Goal: Information Seeking & Learning: Learn about a topic

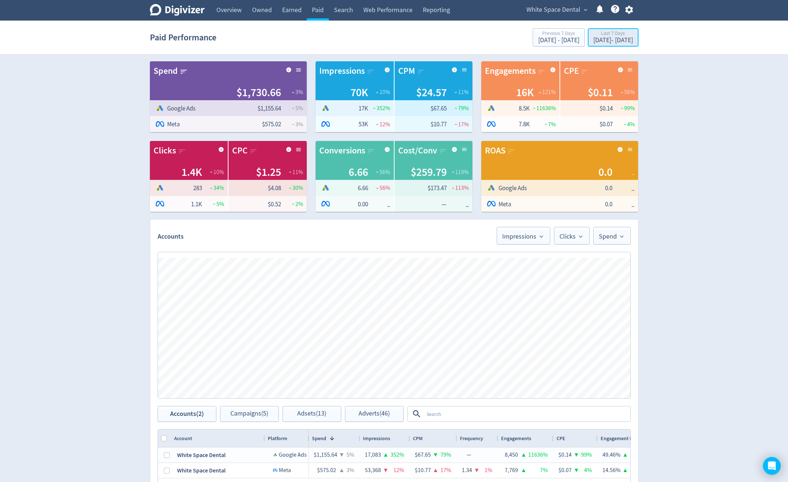
click at [625, 38] on div "[DATE] - [DATE]" at bounding box center [613, 40] width 40 height 7
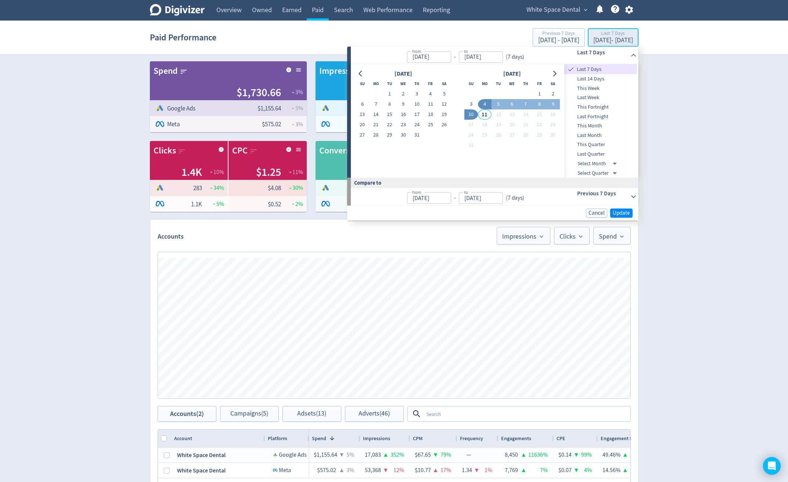
type input "[DATE]"
click at [404, 126] on button "23" at bounding box center [403, 125] width 14 height 10
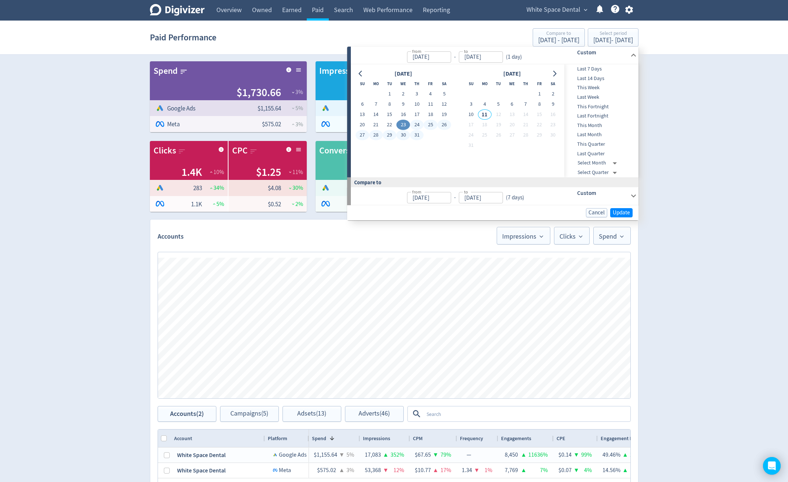
type input "[DATE]"
click at [551, 104] on button "9" at bounding box center [553, 104] width 14 height 10
type input "[DATE]"
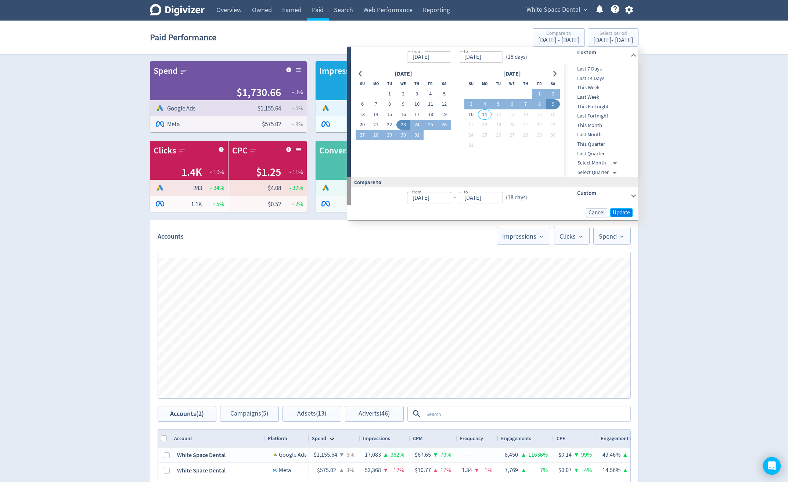
click at [627, 213] on span "Update" at bounding box center [621, 213] width 17 height 6
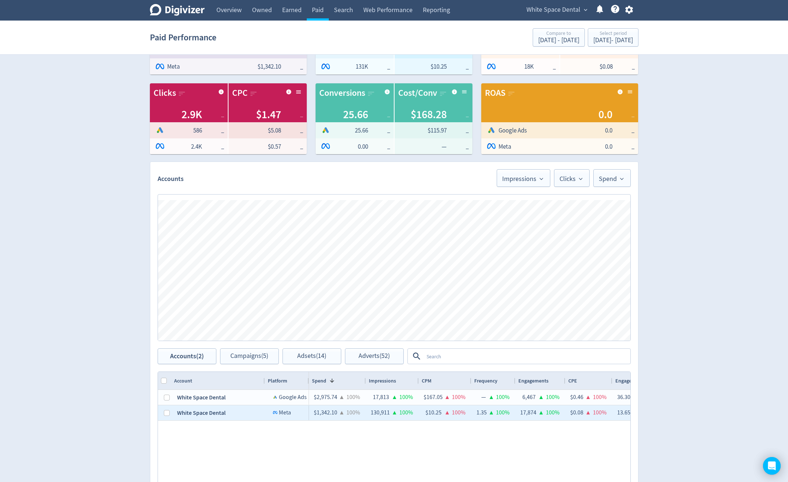
scroll to position [147, 0]
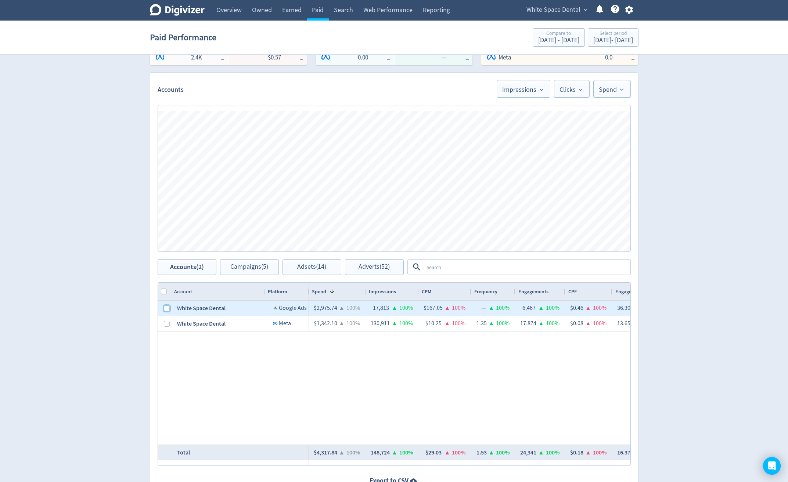
click at [165, 307] on input "Press Space to toggle row selection (unchecked)" at bounding box center [167, 309] width 6 height 6
checkbox input "true"
checkbox input "false"
click at [265, 271] on button "Campaigns (4)" at bounding box center [249, 267] width 59 height 16
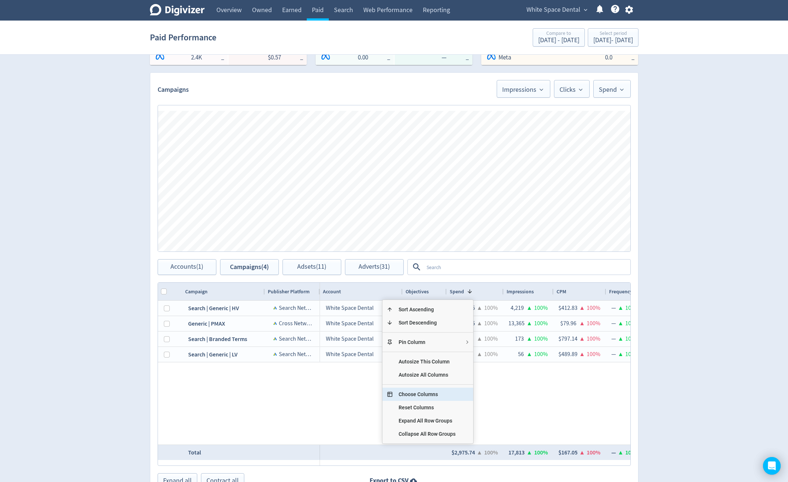
click at [430, 397] on span "Choose Columns" at bounding box center [427, 394] width 69 height 13
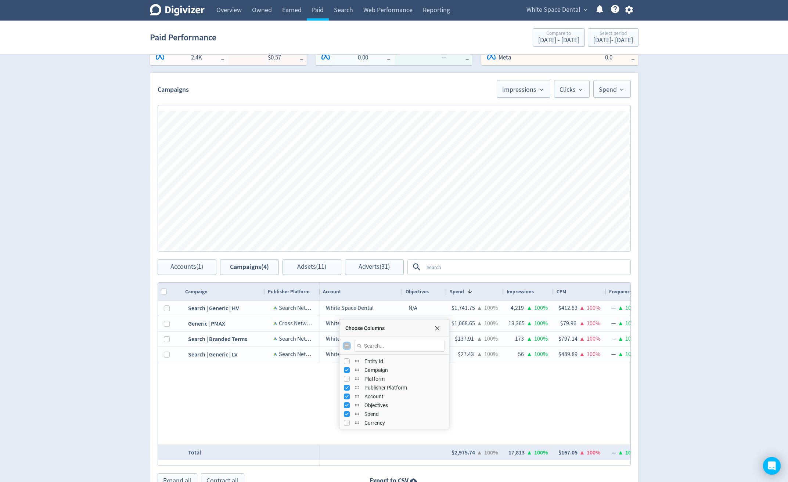
click at [348, 345] on input "Toggle All Columns Visibility" at bounding box center [347, 346] width 6 height 6
checkbox input "true"
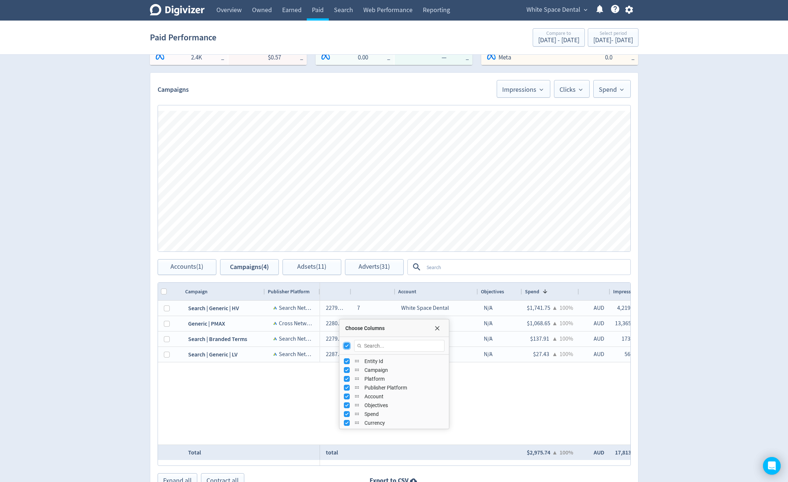
click at [348, 345] on input "Toggle All Columns Visibility" at bounding box center [347, 346] width 6 height 6
checkbox input "false"
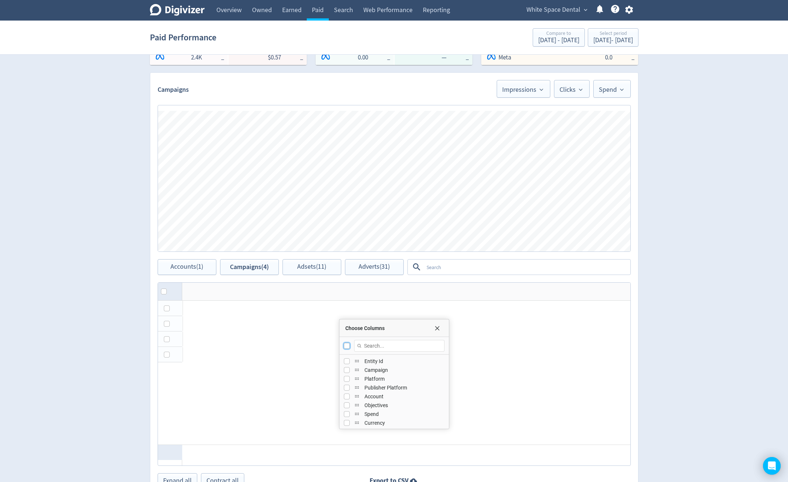
checkbox input "false"
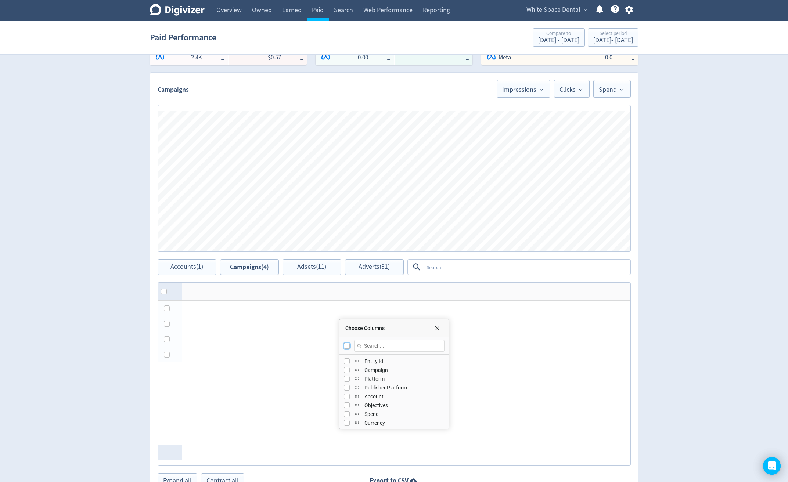
checkbox input "false"
click at [345, 370] on input "Press SPACE to toggle visibility (hidden)" at bounding box center [347, 370] width 6 height 6
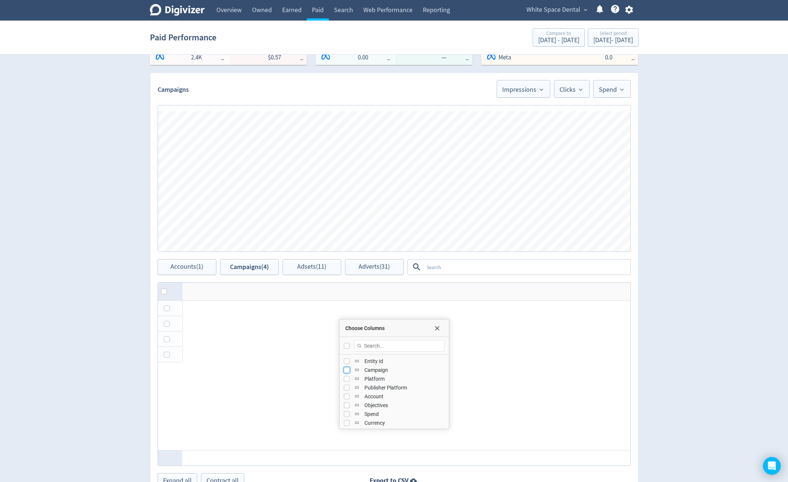
checkbox input "true"
checkbox input "false"
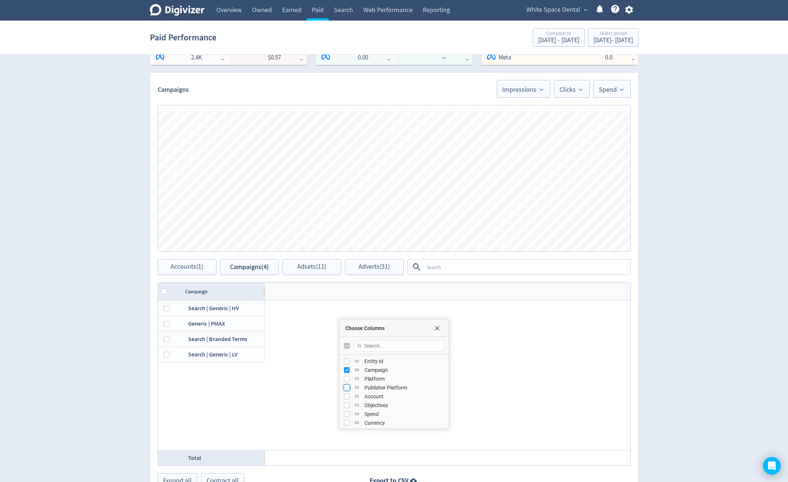
click at [345, 388] on input "Press SPACE to toggle visibility (hidden)" at bounding box center [347, 388] width 6 height 6
checkbox input "true"
drag, startPoint x: 347, startPoint y: 417, endPoint x: 351, endPoint y: 417, distance: 4.1
click at [347, 416] on input "Press SPACE to toggle visibility (hidden)" at bounding box center [347, 414] width 6 height 6
checkbox input "true"
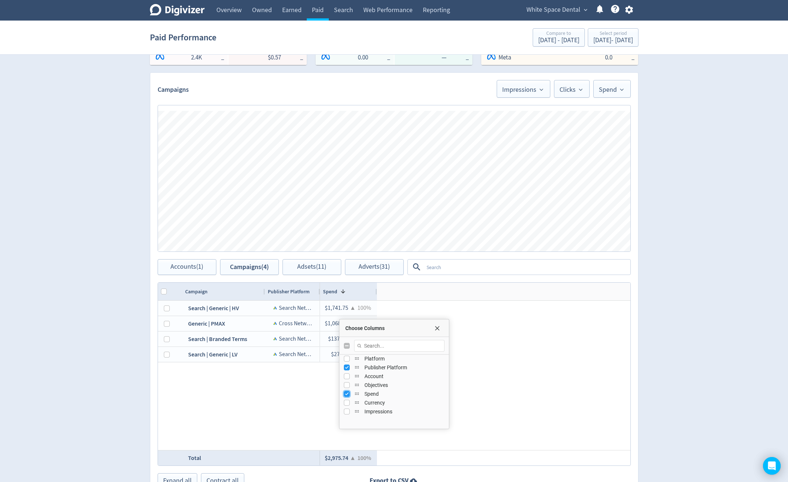
scroll to position [37, 0]
click at [348, 396] on input "Press SPACE to toggle visibility (hidden)" at bounding box center [347, 395] width 6 height 6
checkbox input "true"
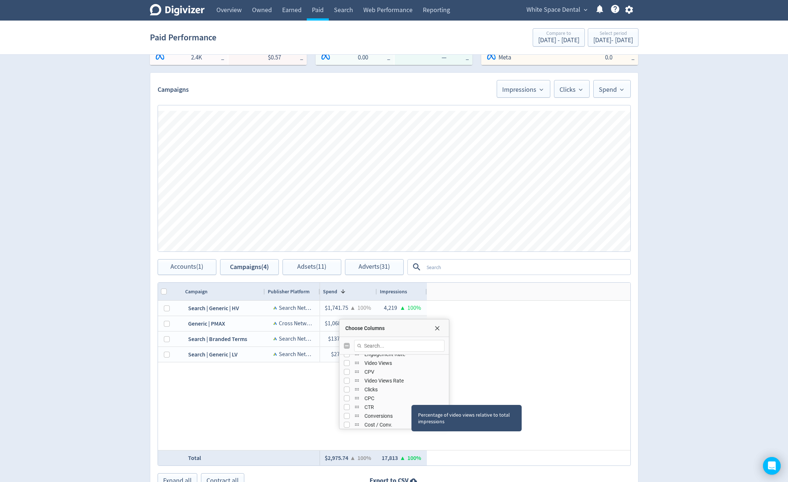
scroll to position [147, 0]
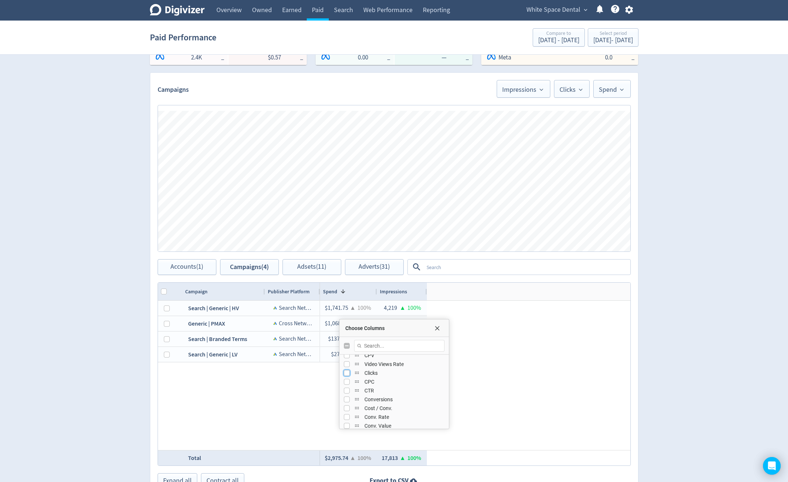
click at [344, 375] on input "Press SPACE to toggle visibility (hidden)" at bounding box center [347, 373] width 6 height 6
checkbox input "true"
click at [344, 382] on input "Press SPACE to toggle visibility (hidden)" at bounding box center [347, 382] width 6 height 6
checkbox input "true"
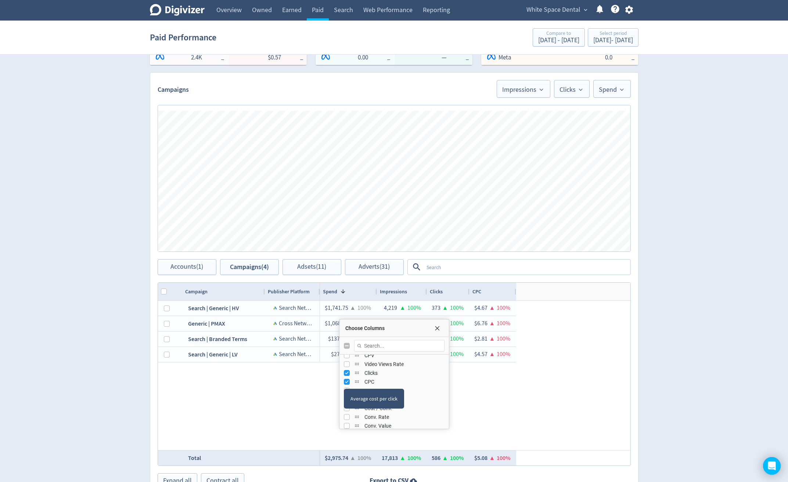
click at [348, 393] on div "Average cost per click" at bounding box center [374, 399] width 60 height 20
drag, startPoint x: 347, startPoint y: 392, endPoint x: 359, endPoint y: 398, distance: 14.1
click at [347, 392] on input "Press SPACE to toggle visibility (hidden)" at bounding box center [347, 391] width 6 height 6
checkbox input "true"
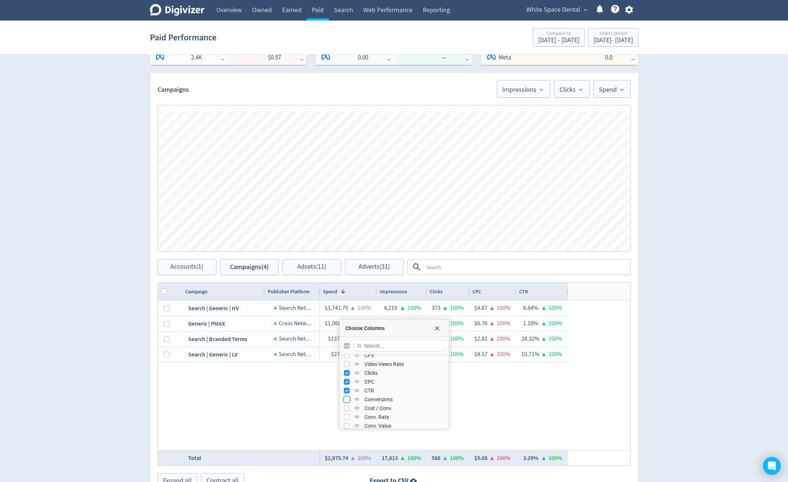
click at [348, 400] on input "Press SPACE to toggle visibility (hidden)" at bounding box center [347, 400] width 6 height 6
checkbox input "true"
click at [346, 371] on input "Press SPACE to toggle visibility (hidden)" at bounding box center [347, 372] width 6 height 6
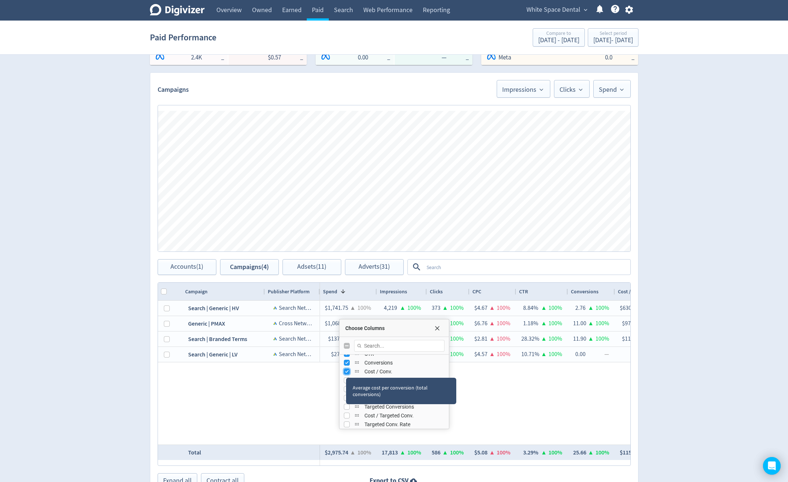
click at [348, 371] on input "Press SPACE to toggle visibility (visible)" at bounding box center [347, 372] width 6 height 6
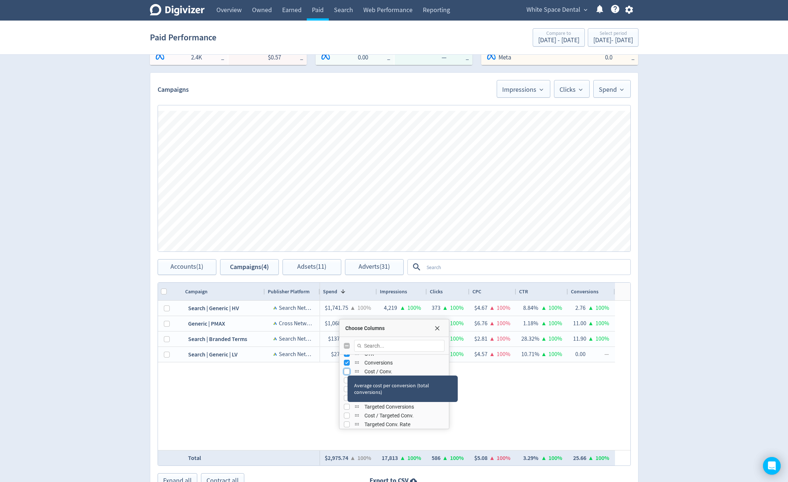
click at [348, 368] on div "Cost / Conv." at bounding box center [394, 371] width 101 height 9
click at [346, 372] on input "Press SPACE to toggle visibility (hidden)" at bounding box center [347, 372] width 6 height 6
checkbox input "true"
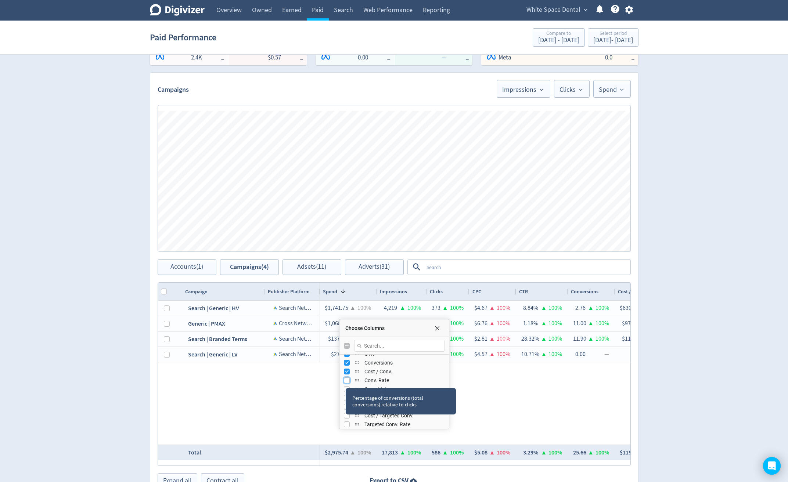
click at [346, 382] on input "Press SPACE to toggle visibility (hidden)" at bounding box center [347, 381] width 6 height 6
checkbox input "true"
click at [681, 410] on div "Digivizer Logo [PERSON_NAME] Logo Overview Owned Earned Paid Search Web Perform…" at bounding box center [394, 186] width 788 height 667
click at [439, 327] on span "Choose Columns" at bounding box center [437, 328] width 6 height 6
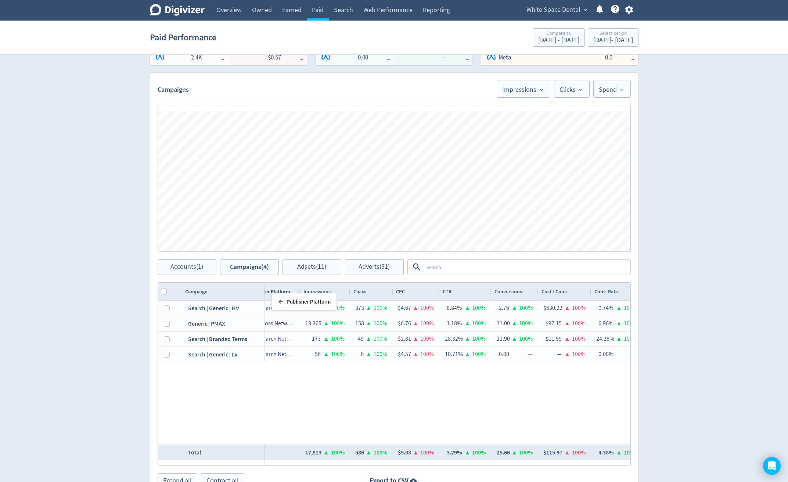
scroll to position [0, 67]
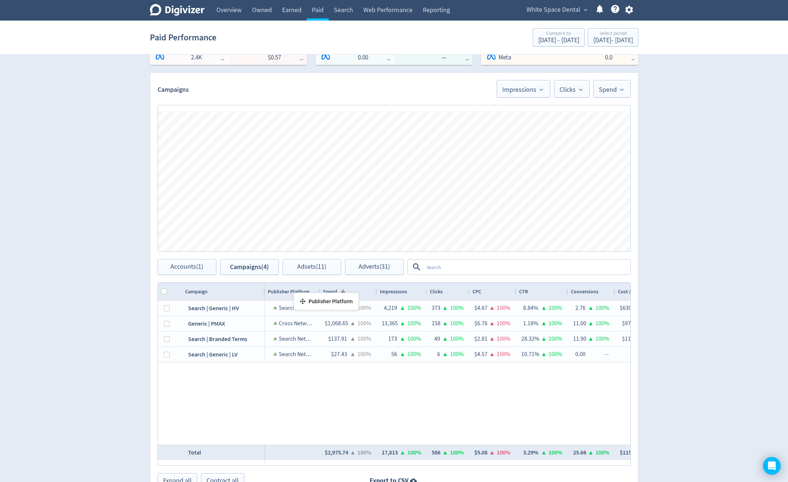
drag, startPoint x: 292, startPoint y: 291, endPoint x: 295, endPoint y: 295, distance: 5.4
drag, startPoint x: 219, startPoint y: 293, endPoint x: 214, endPoint y: 295, distance: 5.3
click at [264, 291] on div at bounding box center [264, 292] width 3 height 18
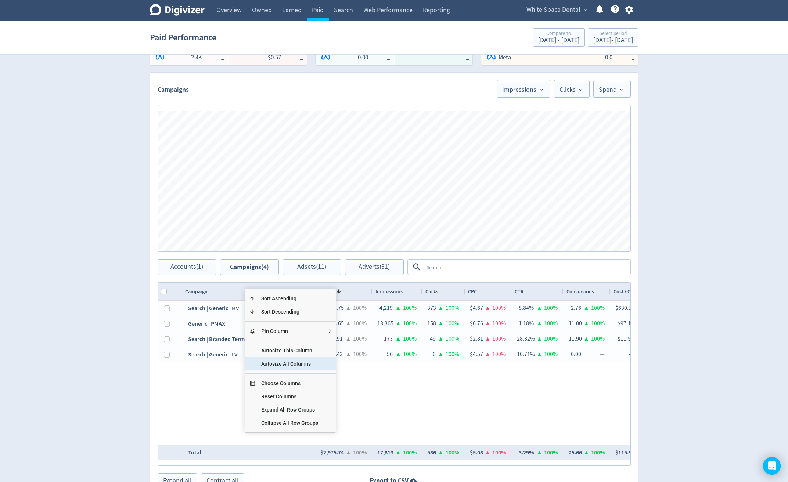
click at [305, 365] on span "Autosize All Columns" at bounding box center [289, 363] width 69 height 13
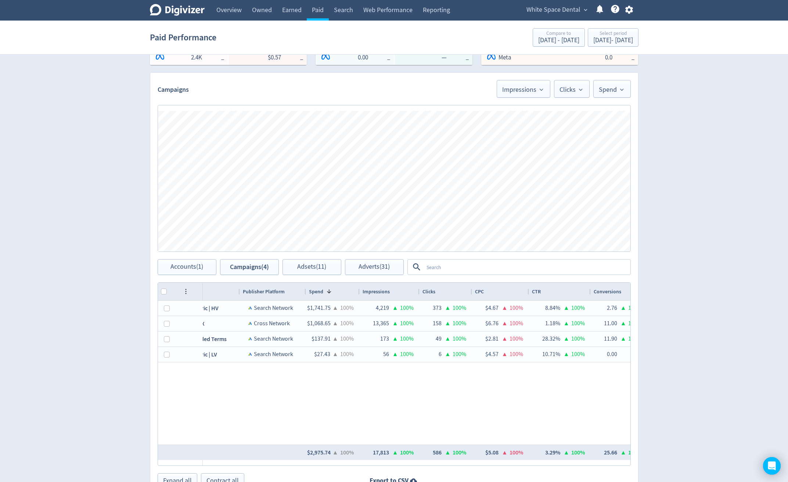
drag, startPoint x: 354, startPoint y: 293, endPoint x: 327, endPoint y: 295, distance: 27.6
click at [358, 297] on div at bounding box center [359, 292] width 3 height 18
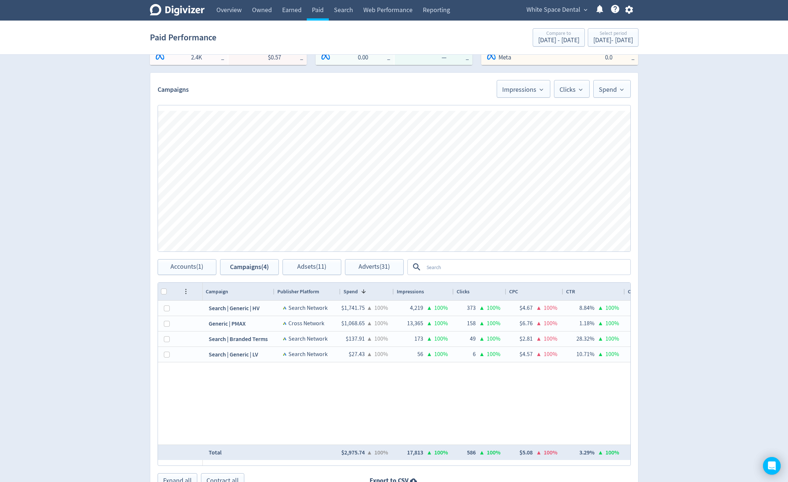
drag, startPoint x: 280, startPoint y: 292, endPoint x: 273, endPoint y: 294, distance: 7.1
click at [273, 294] on div at bounding box center [274, 292] width 3 height 18
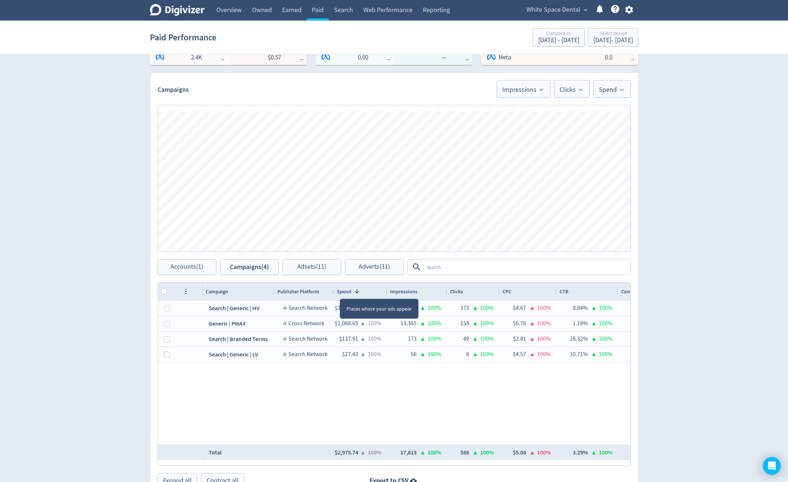
drag, startPoint x: 340, startPoint y: 292, endPoint x: 333, endPoint y: 293, distance: 6.7
click at [333, 293] on div at bounding box center [333, 292] width 3 height 18
drag, startPoint x: 386, startPoint y: 290, endPoint x: 336, endPoint y: 292, distance: 50.0
click at [387, 291] on div at bounding box center [388, 292] width 3 height 18
click at [332, 293] on div "Publisher Platform" at bounding box center [303, 292] width 59 height 18
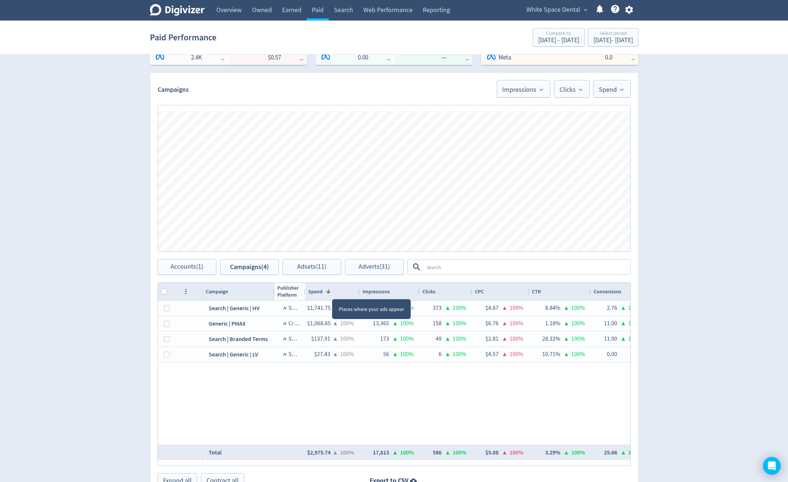
drag, startPoint x: 326, startPoint y: 293, endPoint x: 309, endPoint y: 293, distance: 16.9
click at [304, 294] on div at bounding box center [304, 292] width 3 height 18
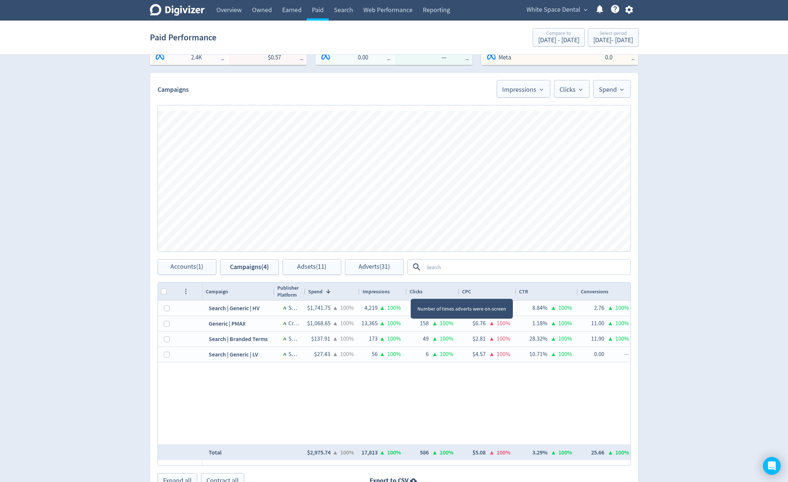
drag, startPoint x: 418, startPoint y: 292, endPoint x: 405, endPoint y: 292, distance: 12.9
click at [405, 292] on div at bounding box center [406, 292] width 3 height 18
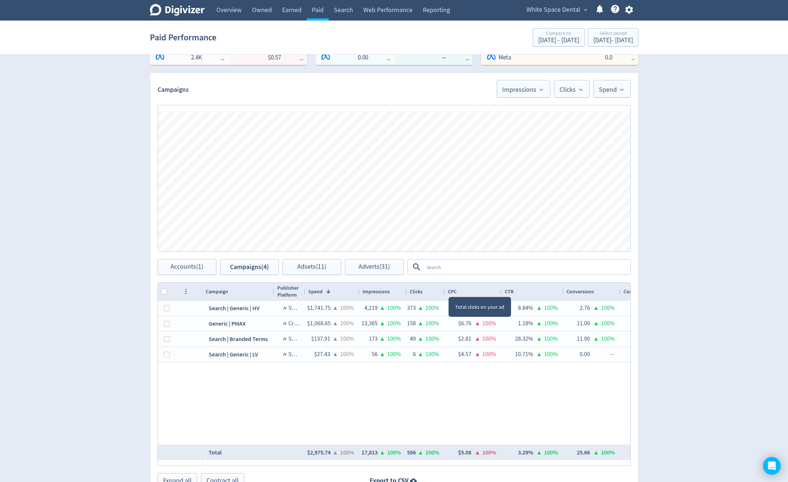
drag, startPoint x: 458, startPoint y: 291, endPoint x: 443, endPoint y: 292, distance: 14.3
click at [443, 292] on div at bounding box center [444, 292] width 3 height 18
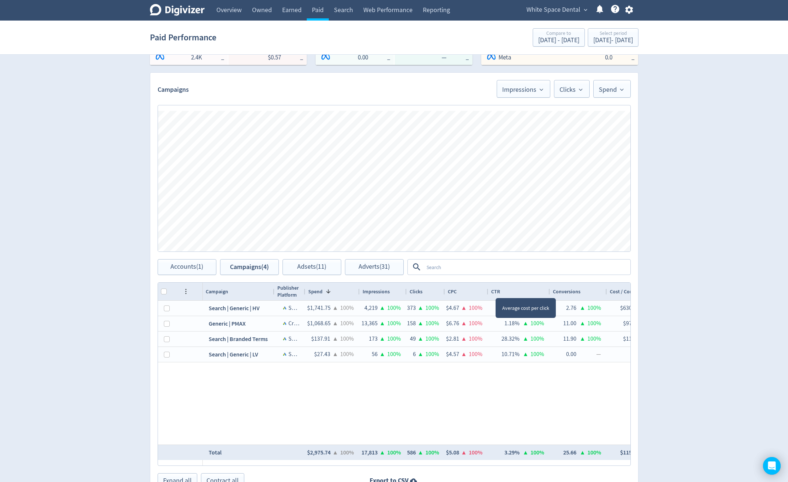
drag, startPoint x: 501, startPoint y: 291, endPoint x: 488, endPoint y: 291, distance: 13.6
click at [488, 291] on div at bounding box center [487, 292] width 3 height 18
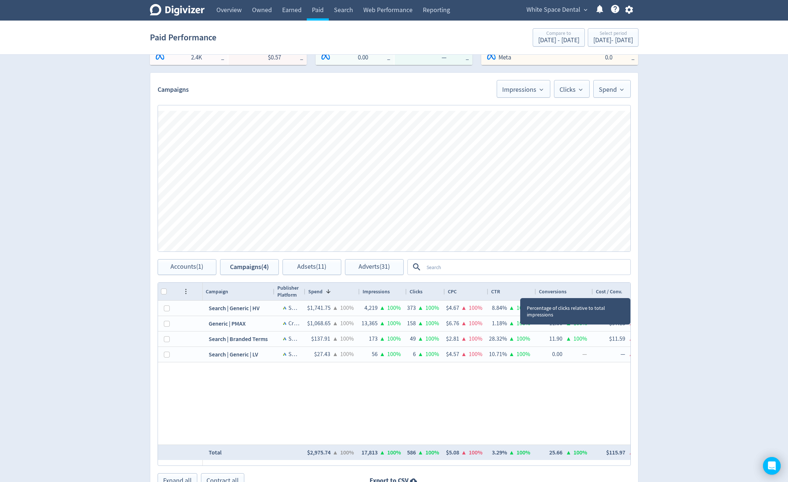
drag, startPoint x: 549, startPoint y: 292, endPoint x: 535, endPoint y: 294, distance: 14.1
click at [535, 294] on div at bounding box center [535, 292] width 3 height 18
drag, startPoint x: 591, startPoint y: 291, endPoint x: 575, endPoint y: 292, distance: 16.2
click at [575, 292] on div at bounding box center [575, 292] width 3 height 18
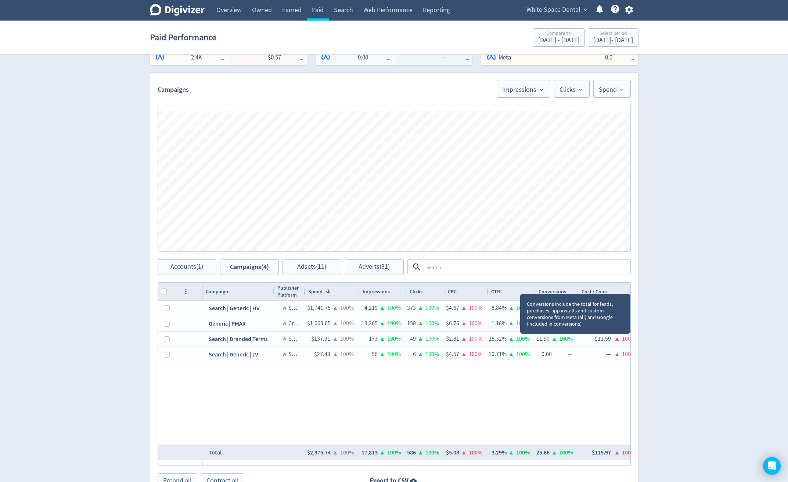
click at [578, 288] on div at bounding box center [578, 292] width 3 height 18
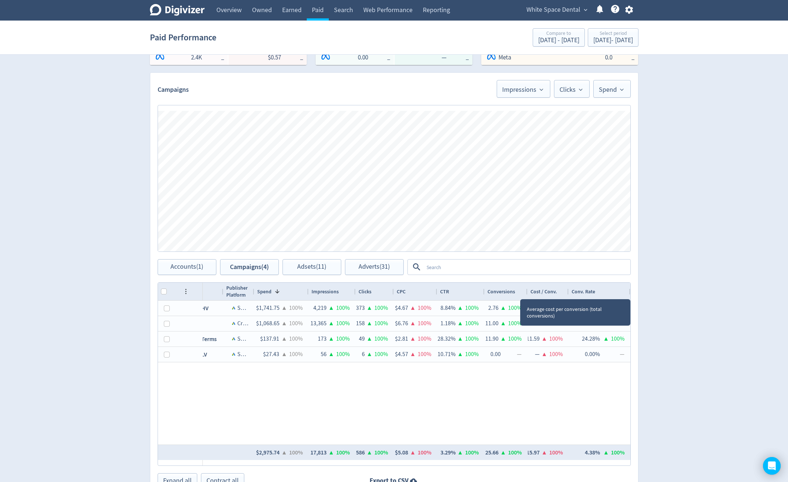
scroll to position [0, 51]
drag, startPoint x: 567, startPoint y: 293, endPoint x: 550, endPoint y: 288, distance: 17.6
click at [550, 288] on div "Cost / Conv." at bounding box center [550, 292] width 46 height 18
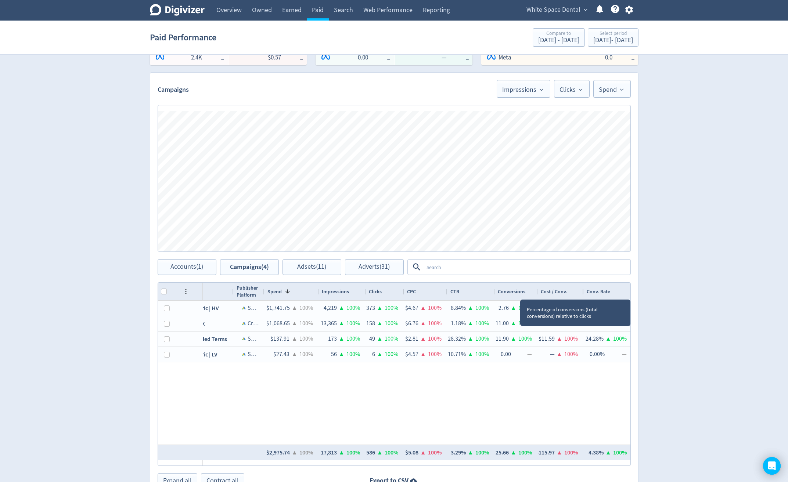
drag, startPoint x: 629, startPoint y: 293, endPoint x: 616, endPoint y: 291, distance: 13.1
click at [616, 291] on div "Conv. Rate" at bounding box center [608, 292] width 49 height 18
click at [711, 306] on div "Digivizer Logo [PERSON_NAME] Logo Overview Owned Earned Paid Search Web Perform…" at bounding box center [394, 186] width 788 height 667
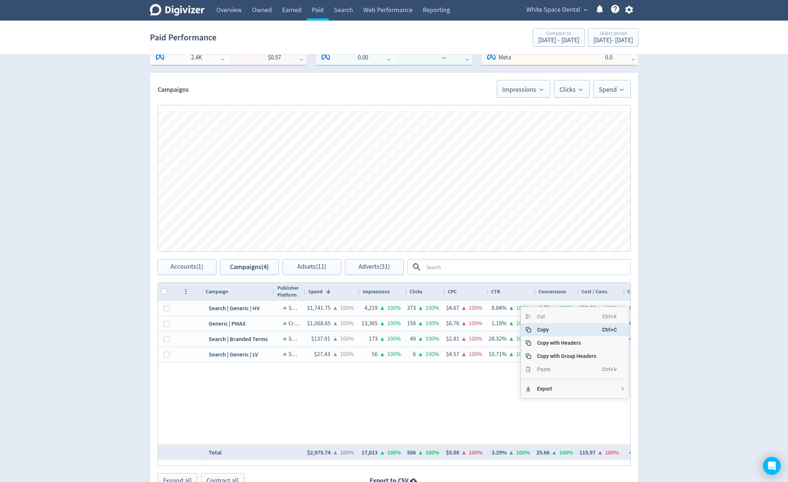
click at [750, 218] on div "Digivizer Logo [PERSON_NAME] Logo Overview Owned Earned Paid Search Web Perform…" at bounding box center [394, 186] width 788 height 667
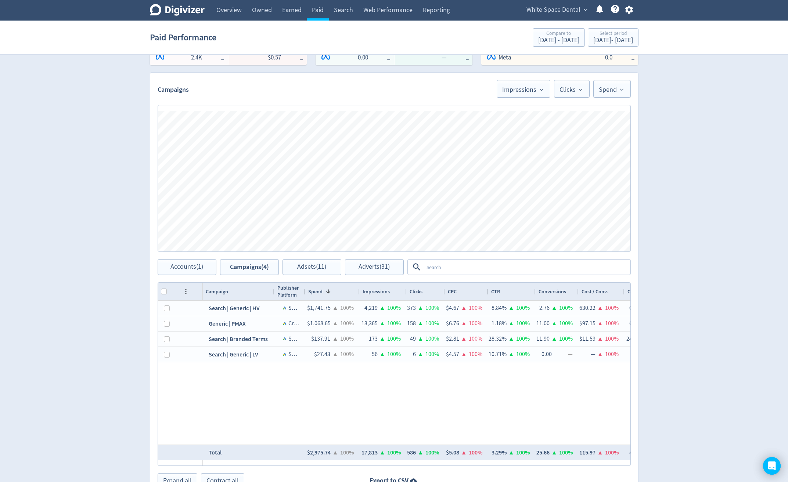
click at [634, 10] on icon "button" at bounding box center [629, 10] width 10 height 10
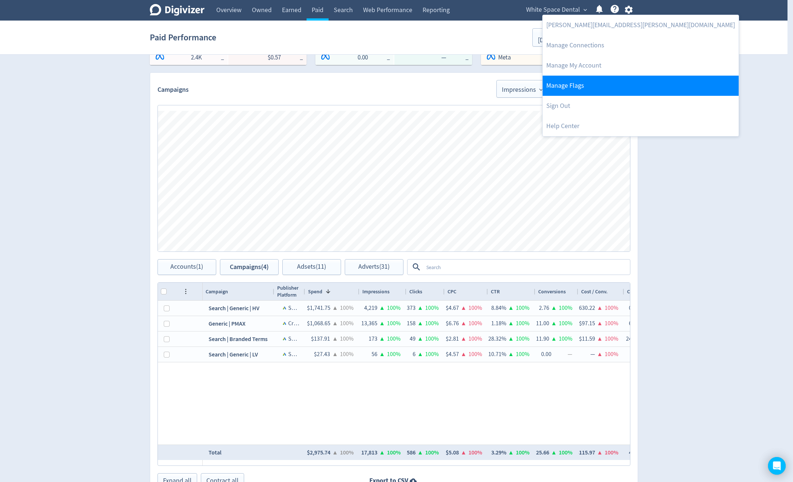
click at [623, 82] on link "Manage Flags" at bounding box center [641, 86] width 196 height 20
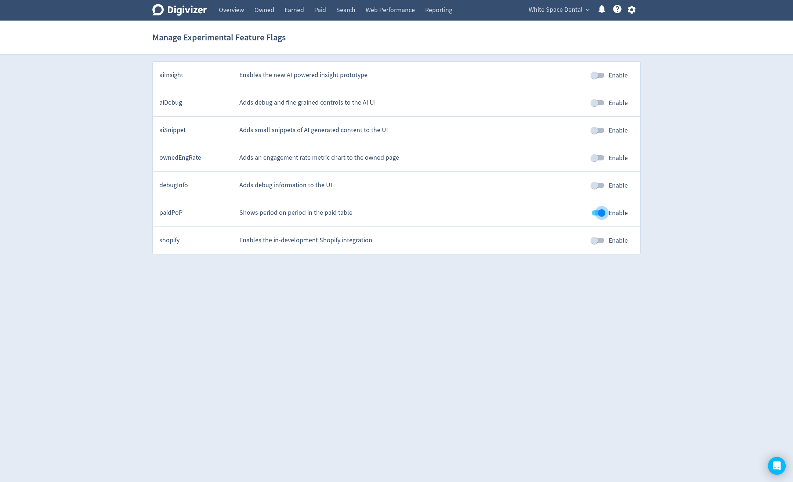
click at [601, 207] on input "Enable" at bounding box center [602, 213] width 42 height 14
checkbox input "false"
drag, startPoint x: 679, startPoint y: 185, endPoint x: 670, endPoint y: 191, distance: 11.4
click at [679, 186] on div "Digivizer Logo [PERSON_NAME] Logo Overview Owned Earned Paid Search Web Perform…" at bounding box center [396, 127] width 793 height 255
click at [271, 10] on link "Owned" at bounding box center [264, 10] width 30 height 21
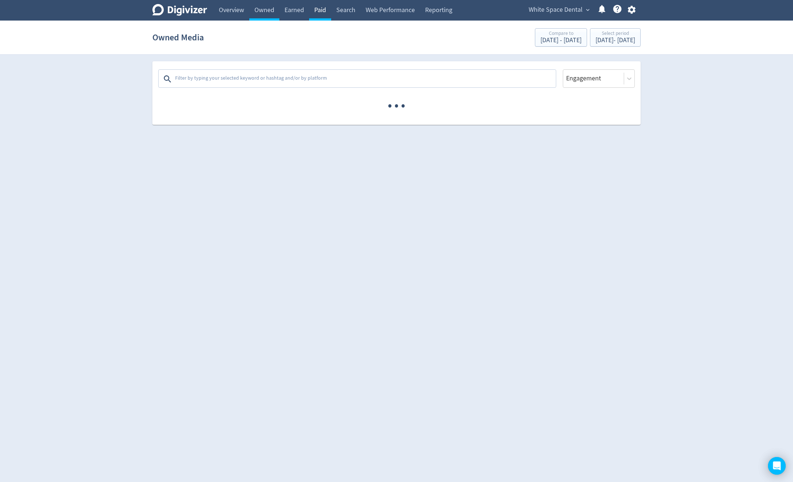
drag, startPoint x: 303, startPoint y: 8, endPoint x: 317, endPoint y: 8, distance: 13.6
click at [303, 8] on link "Earned" at bounding box center [295, 10] width 30 height 21
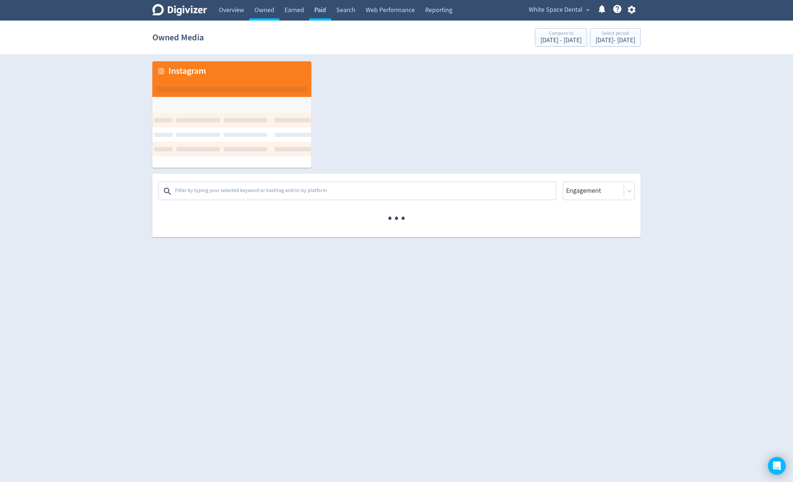
click at [322, 6] on link "Paid" at bounding box center [320, 10] width 22 height 21
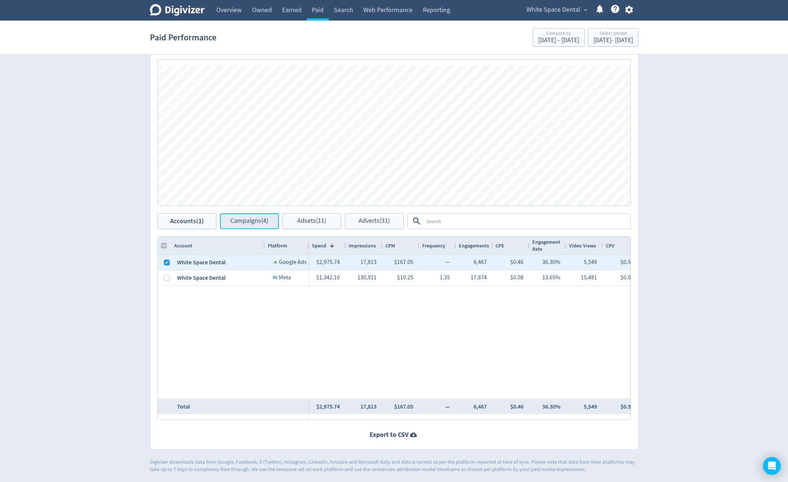
click at [232, 221] on span "Campaigns (4)" at bounding box center [249, 221] width 38 height 7
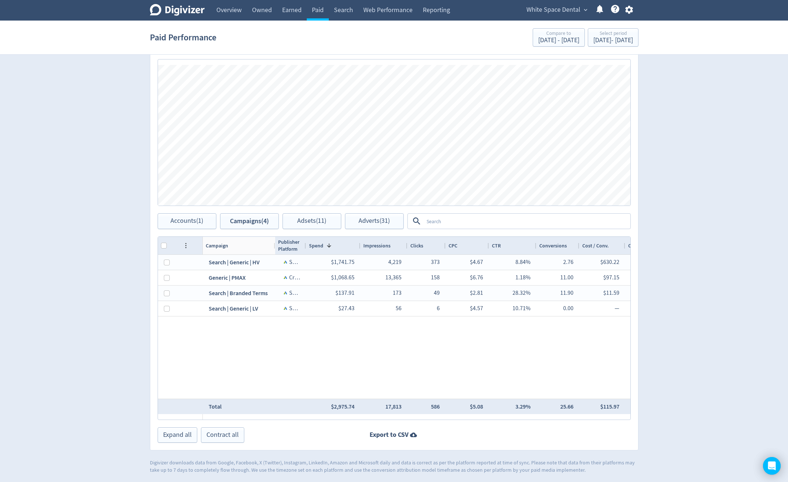
click at [274, 247] on div at bounding box center [274, 246] width 3 height 18
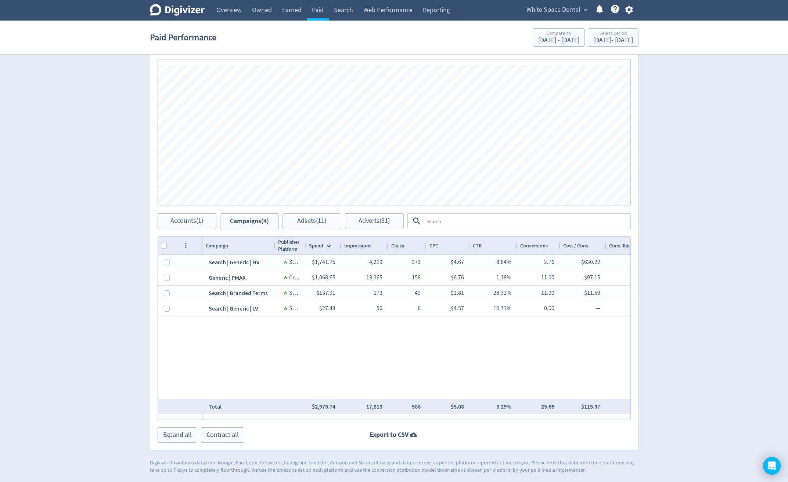
drag, startPoint x: 350, startPoint y: 247, endPoint x: 340, endPoint y: 248, distance: 9.7
click at [340, 248] on div at bounding box center [340, 246] width 3 height 18
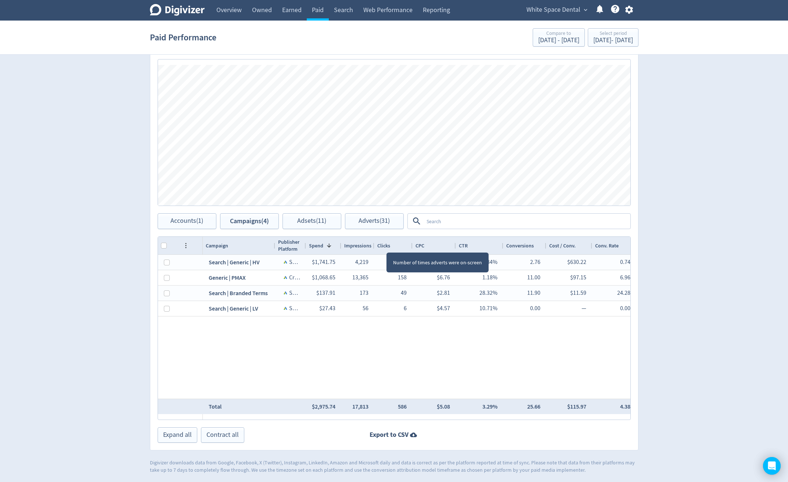
drag, startPoint x: 386, startPoint y: 246, endPoint x: 372, endPoint y: 247, distance: 14.0
click at [372, 247] on div at bounding box center [373, 246] width 3 height 18
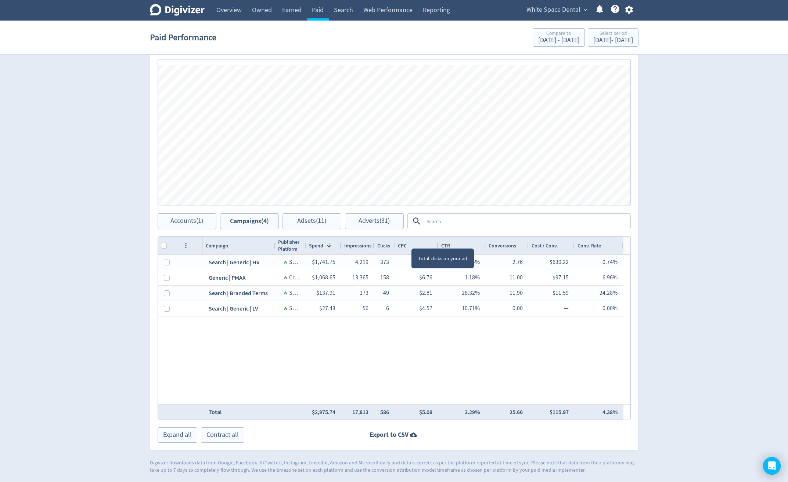
drag, startPoint x: 400, startPoint y: 243, endPoint x: 394, endPoint y: 243, distance: 5.9
click at [394, 243] on div at bounding box center [394, 246] width 3 height 18
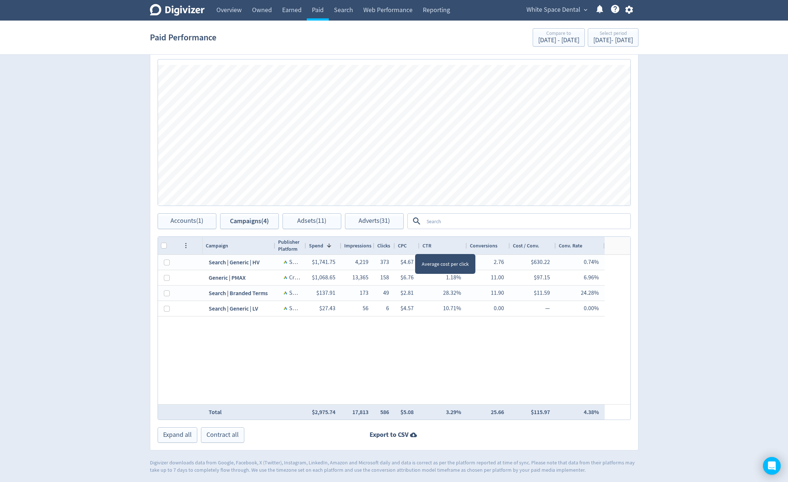
drag, startPoint x: 437, startPoint y: 246, endPoint x: 418, endPoint y: 248, distance: 18.8
click at [418, 248] on div at bounding box center [419, 246] width 3 height 18
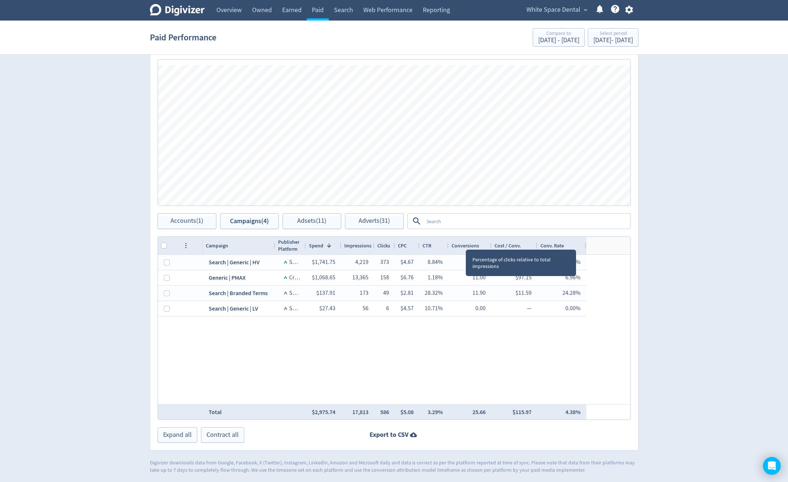
drag, startPoint x: 451, startPoint y: 245, endPoint x: 447, endPoint y: 245, distance: 3.7
click at [447, 245] on div at bounding box center [448, 246] width 3 height 18
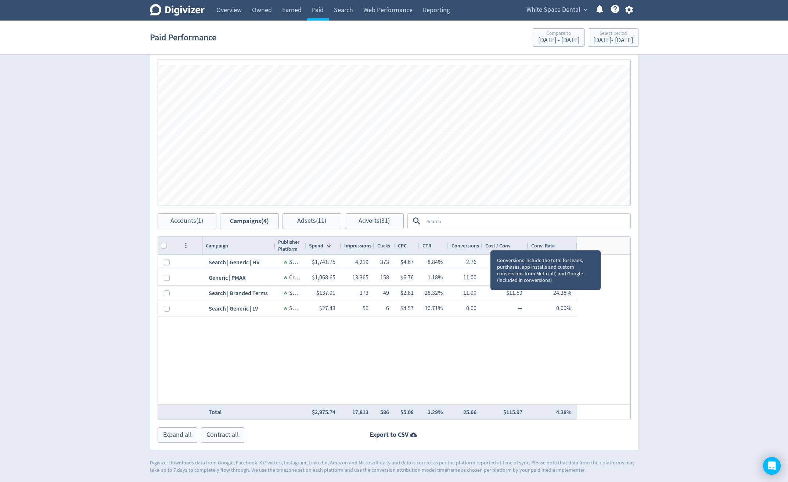
drag, startPoint x: 490, startPoint y: 244, endPoint x: 481, endPoint y: 245, distance: 9.2
click at [481, 245] on div at bounding box center [481, 246] width 3 height 18
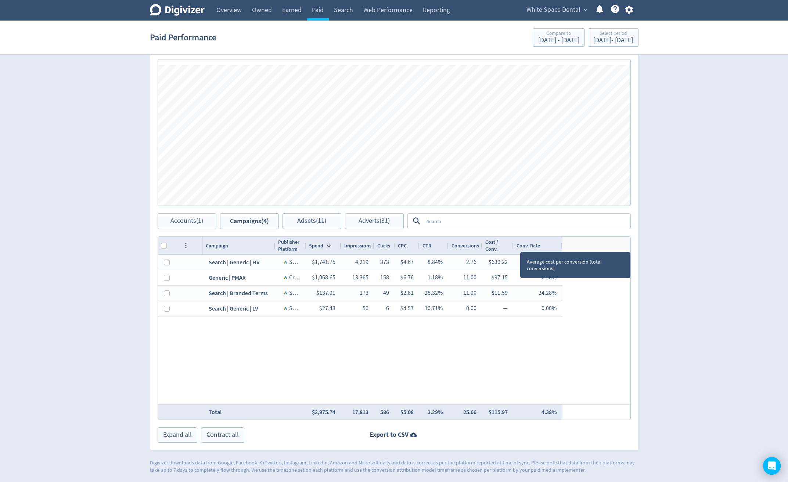
drag, startPoint x: 526, startPoint y: 245, endPoint x: 511, endPoint y: 246, distance: 14.7
click at [512, 246] on div at bounding box center [513, 246] width 3 height 18
drag, startPoint x: 562, startPoint y: 243, endPoint x: 541, endPoint y: 244, distance: 20.2
click at [541, 244] on div at bounding box center [541, 246] width 3 height 18
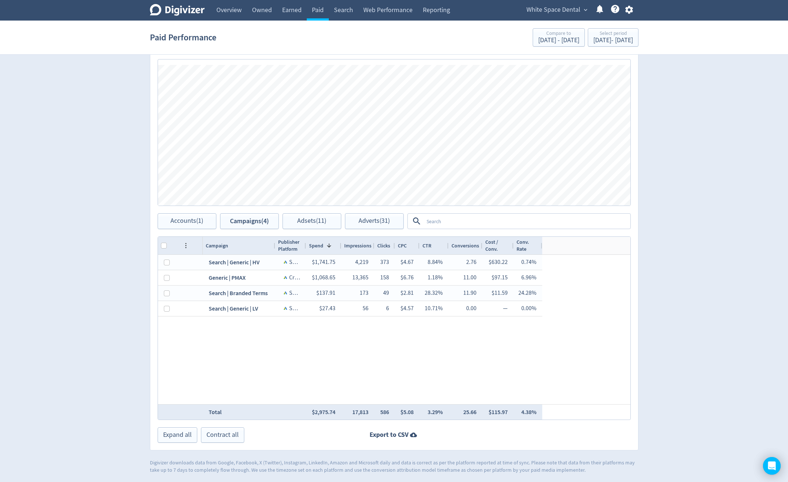
drag, startPoint x: 717, startPoint y: 256, endPoint x: 698, endPoint y: 263, distance: 20.5
click at [717, 256] on div "Digivizer Logo [PERSON_NAME] Logo Overview Owned Earned Paid Search Web Perform…" at bounding box center [394, 140] width 788 height 667
drag, startPoint x: 307, startPoint y: 246, endPoint x: 322, endPoint y: 246, distance: 15.4
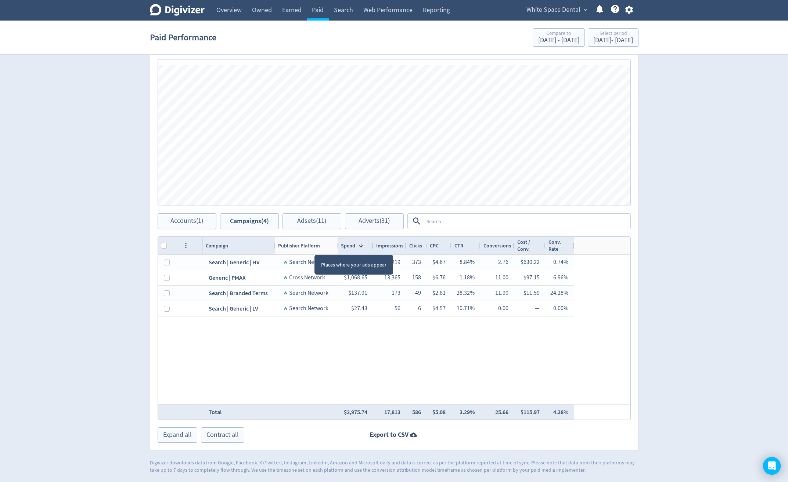
drag, startPoint x: 304, startPoint y: 248, endPoint x: 347, endPoint y: 249, distance: 43.4
click at [336, 249] on div at bounding box center [337, 246] width 3 height 18
click at [333, 245] on div at bounding box center [334, 246] width 3 height 18
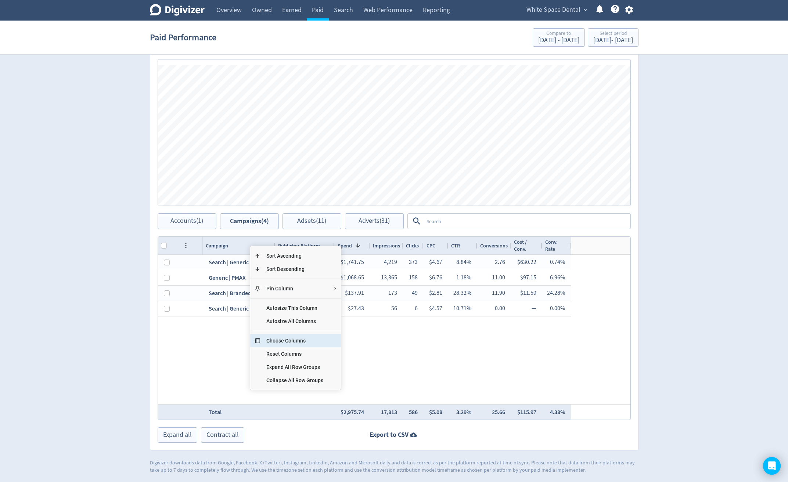
click at [300, 340] on span "Choose Columns" at bounding box center [294, 340] width 69 height 13
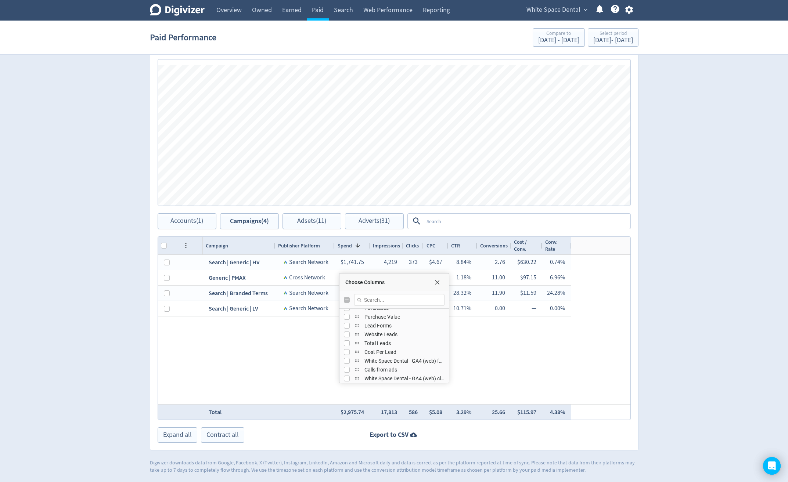
scroll to position [292, 0]
click at [348, 327] on div "Lead Forms" at bounding box center [394, 323] width 101 height 9
click at [349, 326] on input "Press SPACE to toggle visibility (hidden)" at bounding box center [347, 324] width 6 height 6
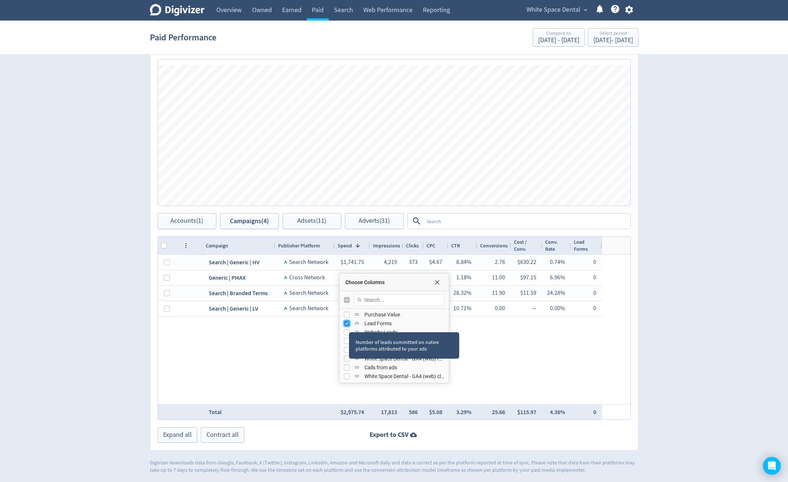
click at [349, 326] on input "Press SPACE to toggle visibility (visible)" at bounding box center [347, 324] width 6 height 6
checkbox input "false"
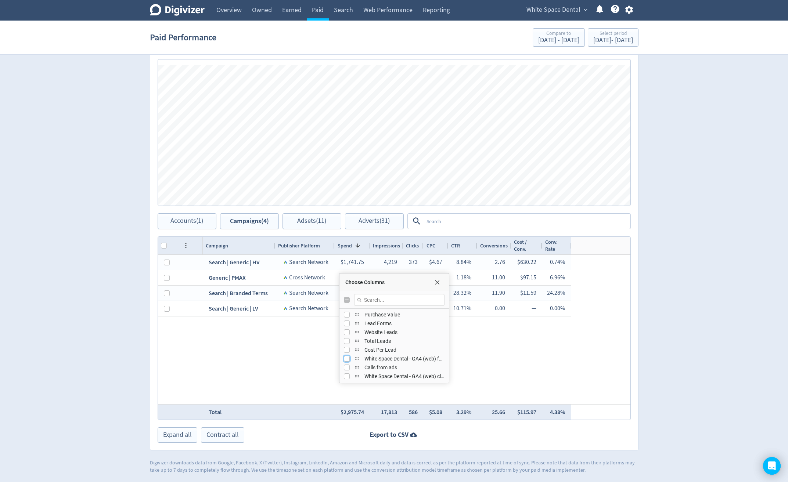
click at [348, 360] on input "Press SPACE to toggle visibility (hidden)" at bounding box center [347, 359] width 6 height 6
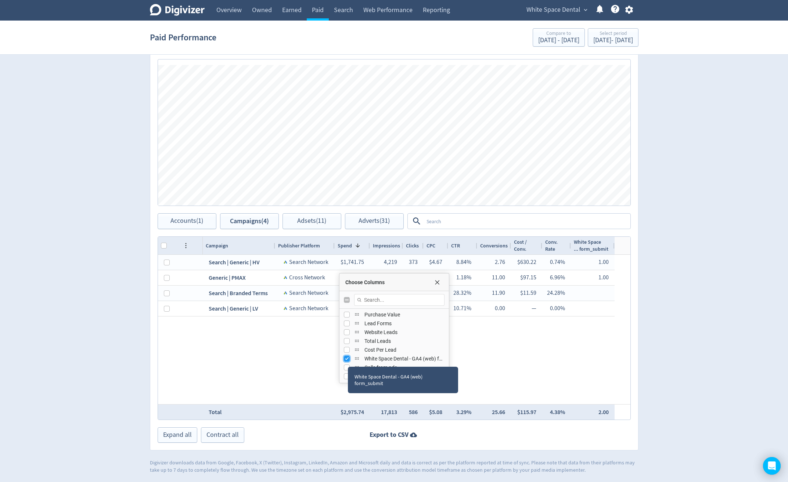
click at [348, 361] on input "Press SPACE to toggle visibility (visible)" at bounding box center [347, 359] width 6 height 6
checkbox input "false"
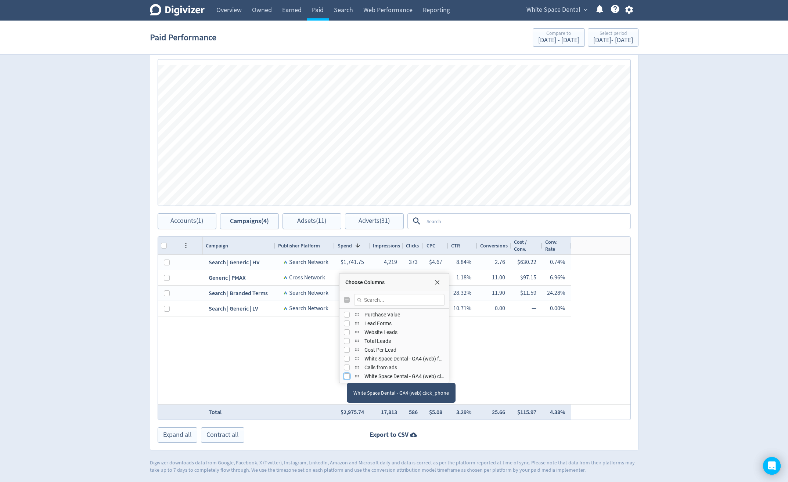
click at [347, 376] on input "Press SPACE to toggle visibility (hidden)" at bounding box center [347, 377] width 6 height 6
checkbox input "true"
click at [347, 369] on input "Press SPACE to toggle visibility (hidden)" at bounding box center [347, 368] width 6 height 6
checkbox input "true"
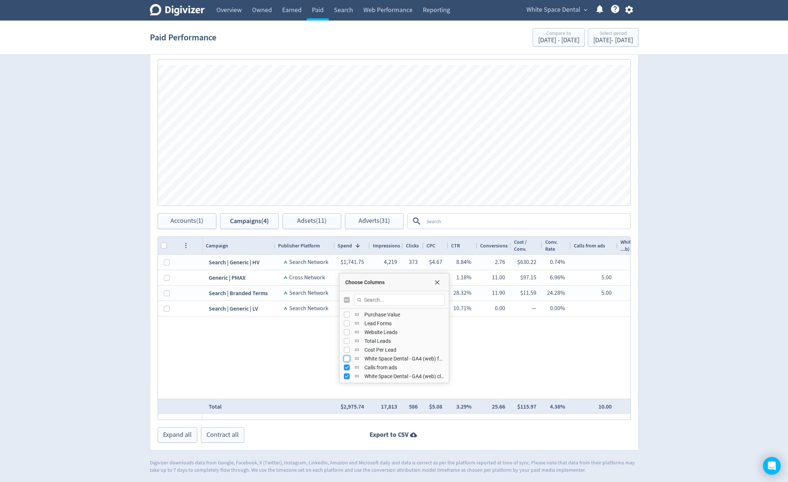
click at [347, 359] on input "Press SPACE to toggle visibility (hidden)" at bounding box center [347, 359] width 6 height 6
checkbox input "true"
click at [434, 282] on span "Choose Columns" at bounding box center [437, 283] width 6 height 6
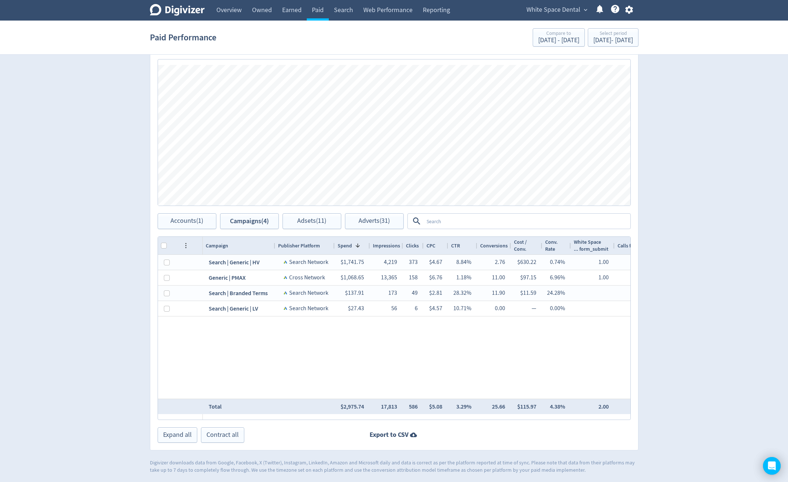
scroll to position [0, 78]
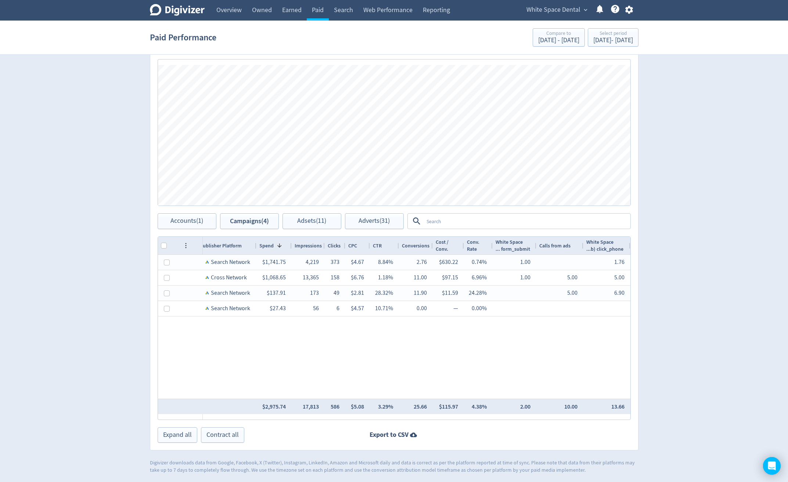
drag, startPoint x: 545, startPoint y: 416, endPoint x: 669, endPoint y: 439, distance: 125.7
click at [669, 437] on div "Digivizer Logo [PERSON_NAME] Logo Overview Owned Earned Paid Search Web Perform…" at bounding box center [394, 140] width 788 height 667
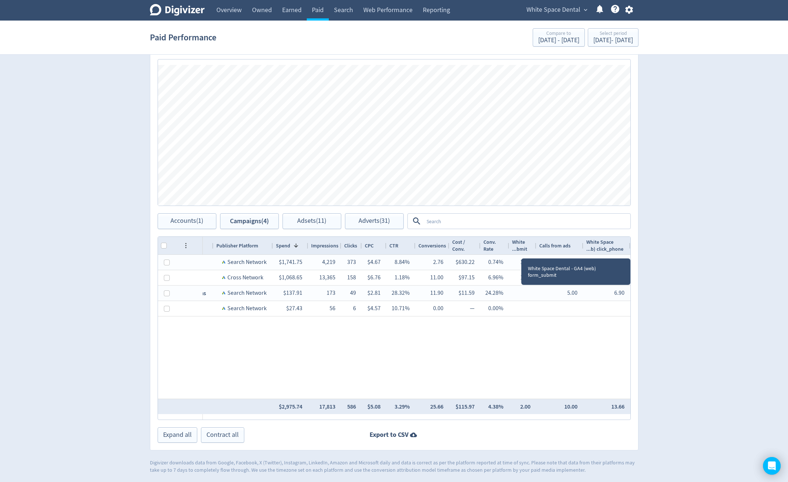
scroll to position [0, 62]
drag, startPoint x: 543, startPoint y: 245, endPoint x: 533, endPoint y: 252, distance: 12.2
click at [533, 252] on div "White Space ...form_submit" at bounding box center [529, 246] width 41 height 18
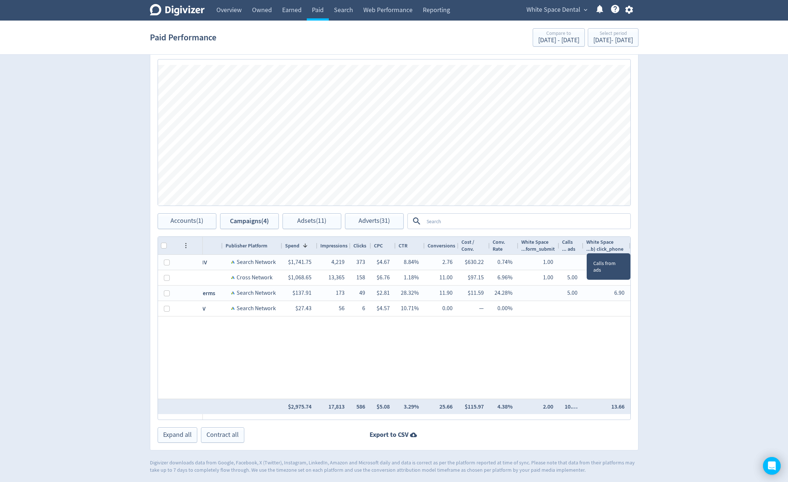
scroll to position [0, 53]
drag, startPoint x: 597, startPoint y: 245, endPoint x: 576, endPoint y: 249, distance: 21.0
click at [576, 249] on div "Calls from ads" at bounding box center [572, 246] width 26 height 18
click at [585, 248] on div at bounding box center [585, 246] width 3 height 18
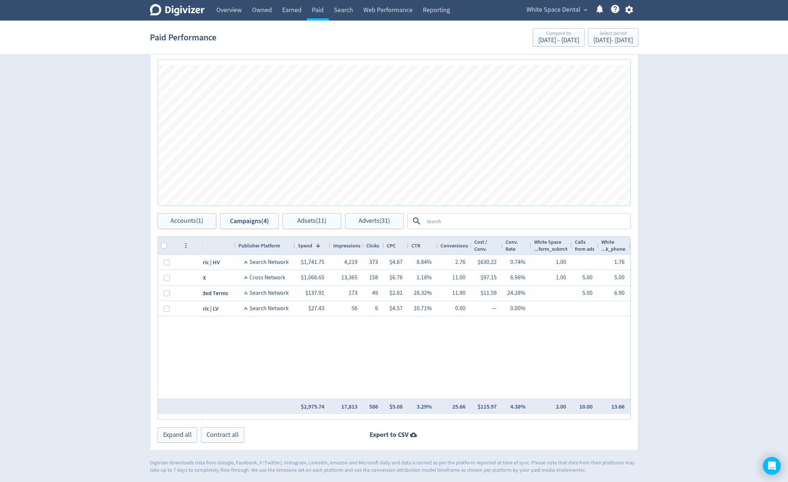
scroll to position [0, 40]
drag, startPoint x: 630, startPoint y: 247, endPoint x: 622, endPoint y: 301, distance: 54.9
click at [622, 301] on div "Campaign Publisher Platform 1" at bounding box center [394, 328] width 472 height 183
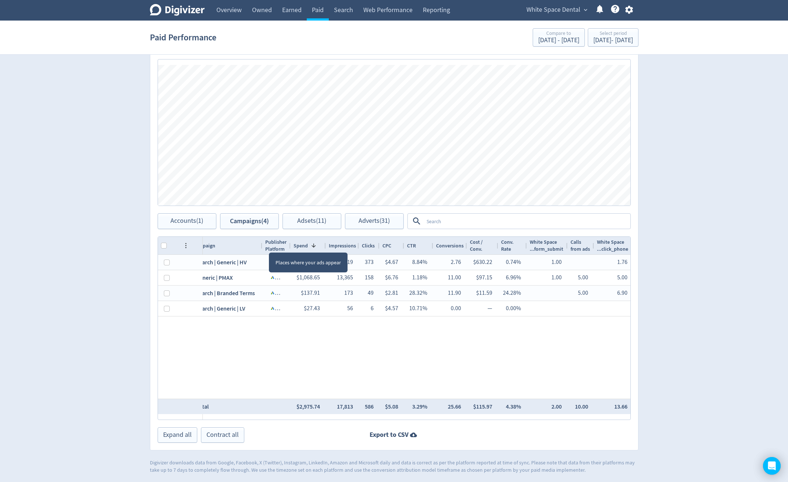
drag, startPoint x: 282, startPoint y: 245, endPoint x: 266, endPoint y: 249, distance: 16.3
click at [266, 249] on div "Publisher Platform" at bounding box center [276, 246] width 28 height 18
drag, startPoint x: 274, startPoint y: 245, endPoint x: 265, endPoint y: 249, distance: 9.5
click at [265, 249] on div at bounding box center [265, 246] width 3 height 18
click at [294, 246] on div at bounding box center [294, 246] width 3 height 18
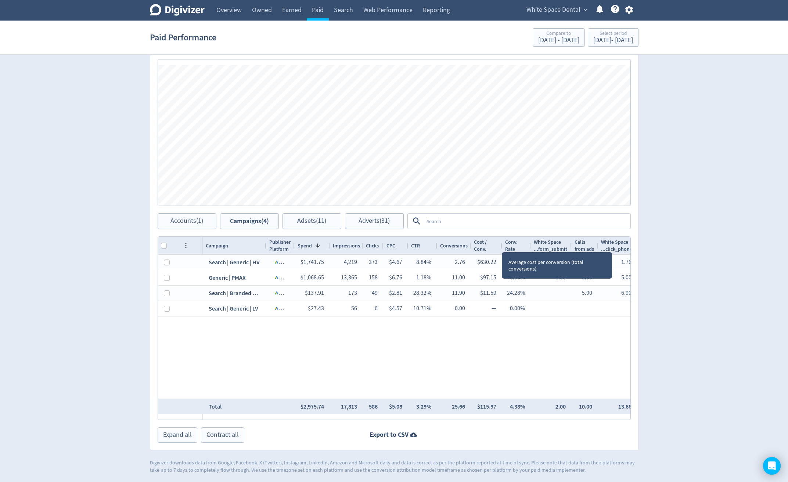
click at [501, 245] on div at bounding box center [501, 246] width 3 height 18
click at [501, 246] on div at bounding box center [501, 246] width 3 height 18
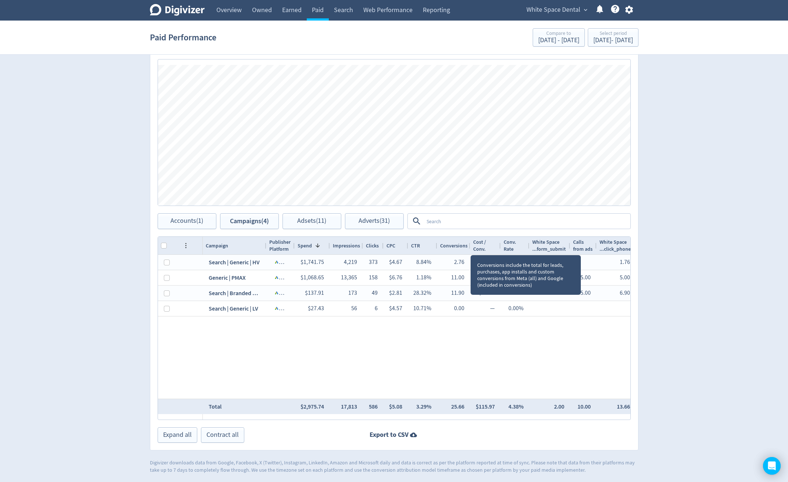
click at [470, 248] on div at bounding box center [469, 246] width 3 height 18
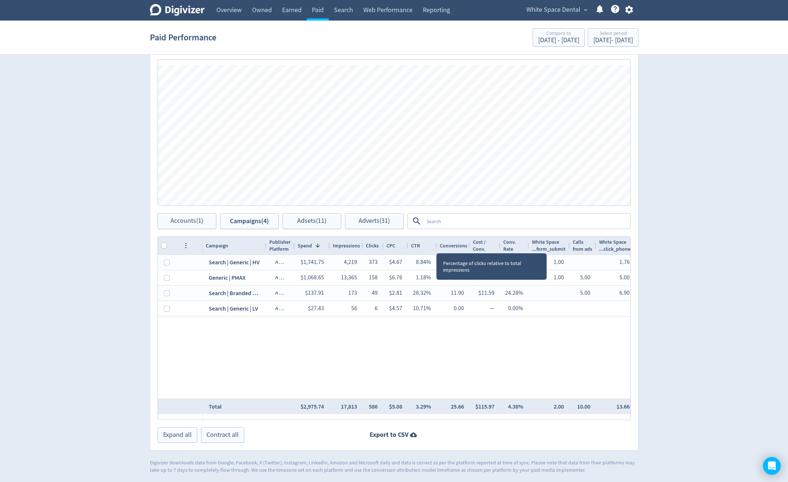
click at [436, 247] on div at bounding box center [436, 246] width 3 height 18
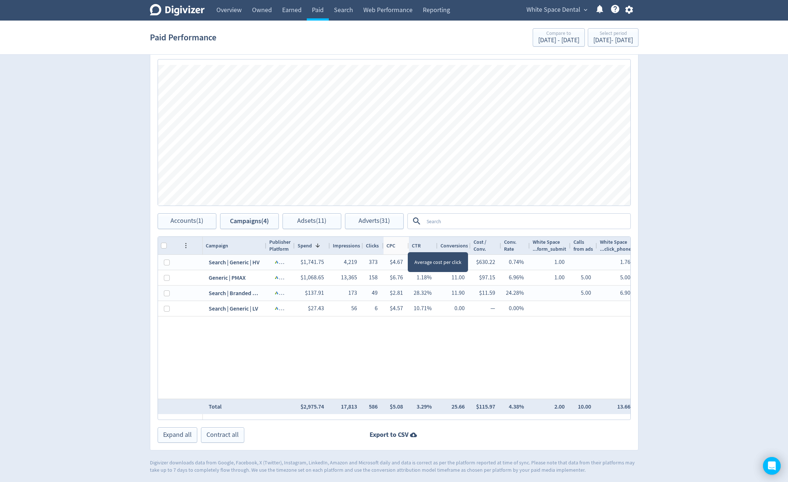
click at [408, 246] on div at bounding box center [408, 246] width 3 height 18
click at [381, 246] on div at bounding box center [382, 246] width 3 height 18
click at [328, 247] on div at bounding box center [329, 246] width 3 height 18
click at [328, 249] on div at bounding box center [329, 246] width 3 height 18
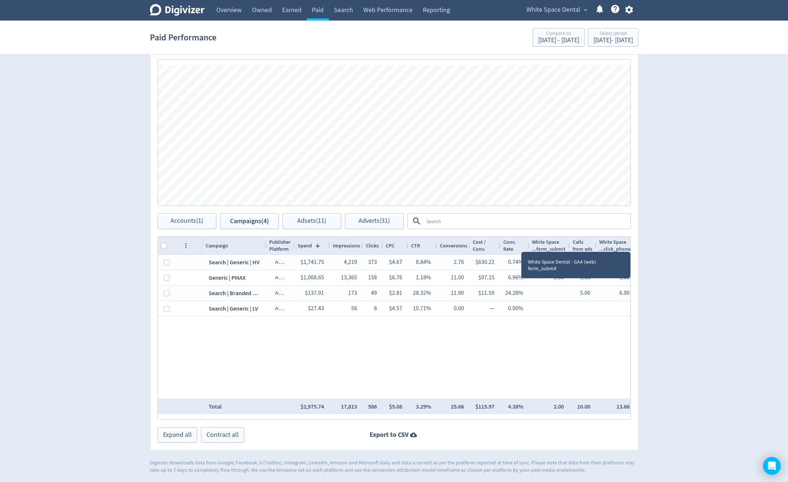
click at [568, 245] on div at bounding box center [569, 246] width 3 height 18
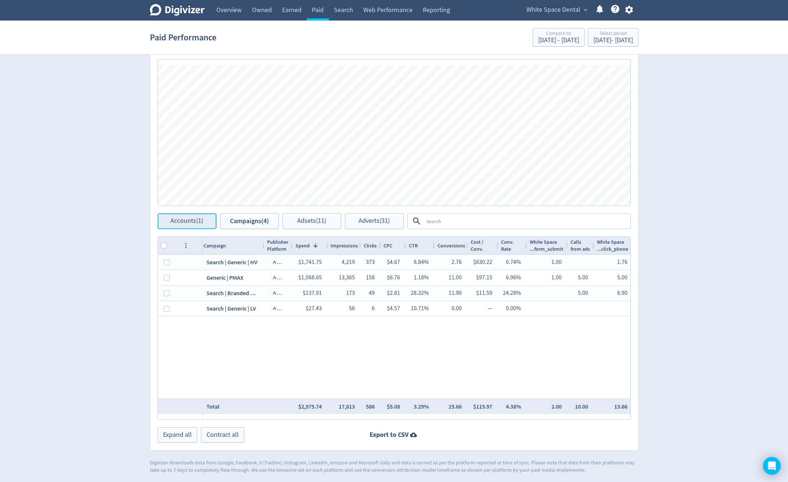
click at [189, 218] on span "Accounts (1)" at bounding box center [186, 221] width 33 height 7
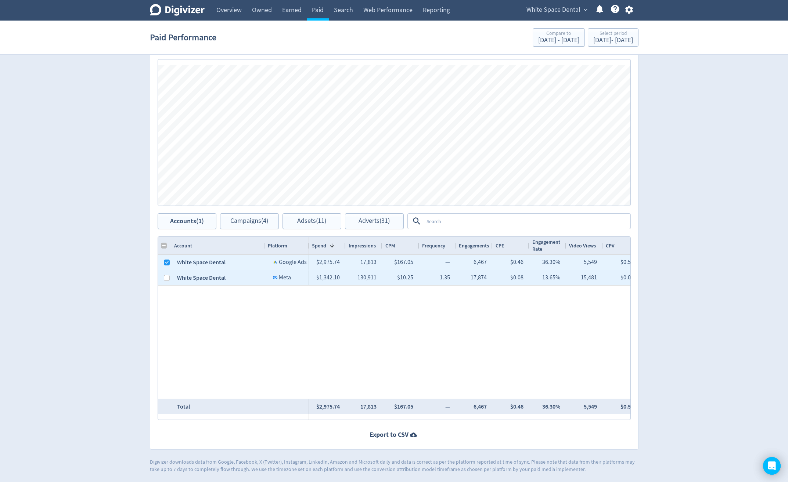
click at [159, 281] on div at bounding box center [164, 277] width 13 height 15
click at [165, 279] on input "Press Space to toggle row selection (unchecked)" at bounding box center [167, 278] width 6 height 6
checkbox input "true"
click at [165, 264] on input "Press Space to toggle row selection (checked)" at bounding box center [167, 263] width 6 height 6
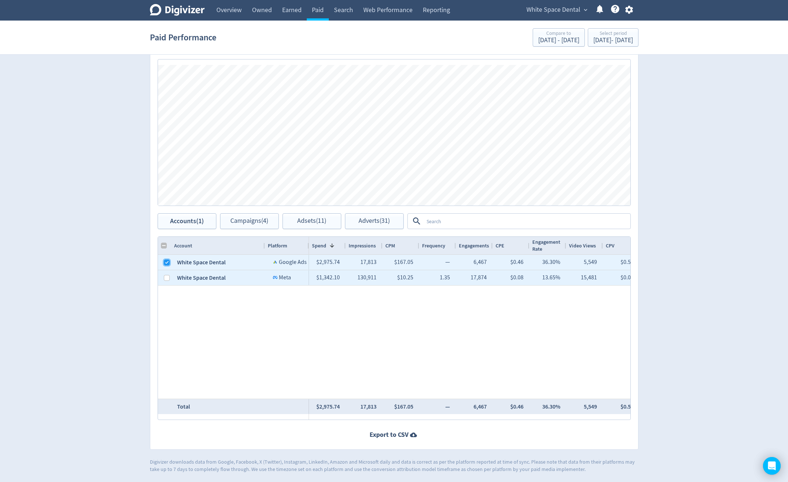
checkbox input "false"
click at [255, 221] on span "Campaigns (5)" at bounding box center [249, 221] width 38 height 7
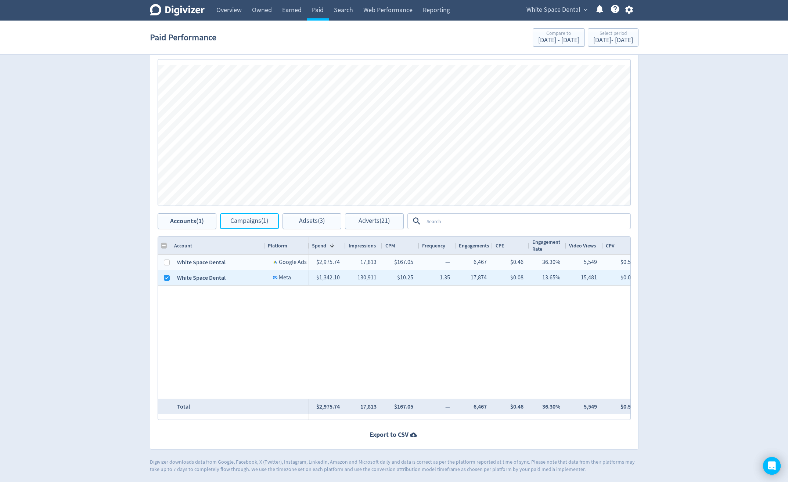
checkbox input "false"
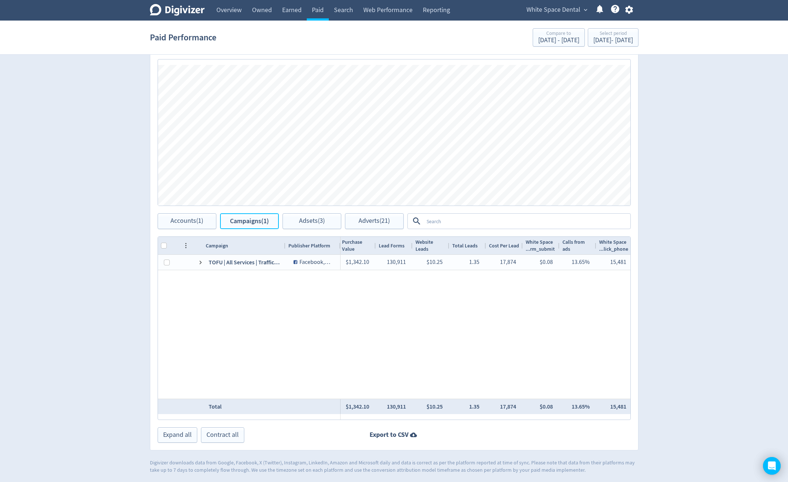
scroll to position [0, 922]
click at [374, 216] on button "Adverts (21)" at bounding box center [374, 221] width 59 height 16
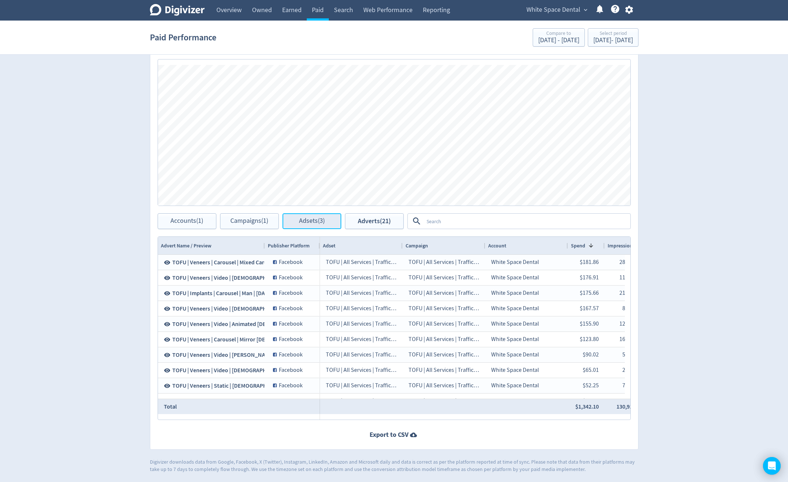
click at [311, 221] on span "Adsets (3)" at bounding box center [312, 221] width 26 height 7
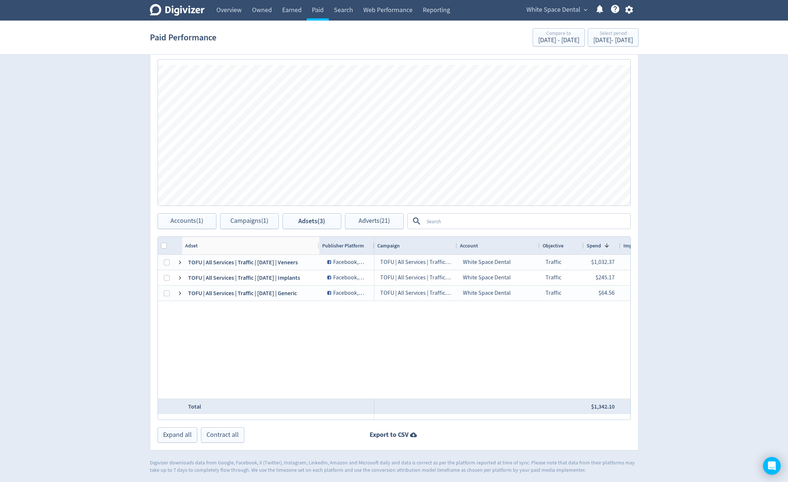
drag, startPoint x: 263, startPoint y: 245, endPoint x: 318, endPoint y: 256, distance: 55.5
click at [318, 256] on div "Adset Publisher Platform" at bounding box center [394, 328] width 472 height 183
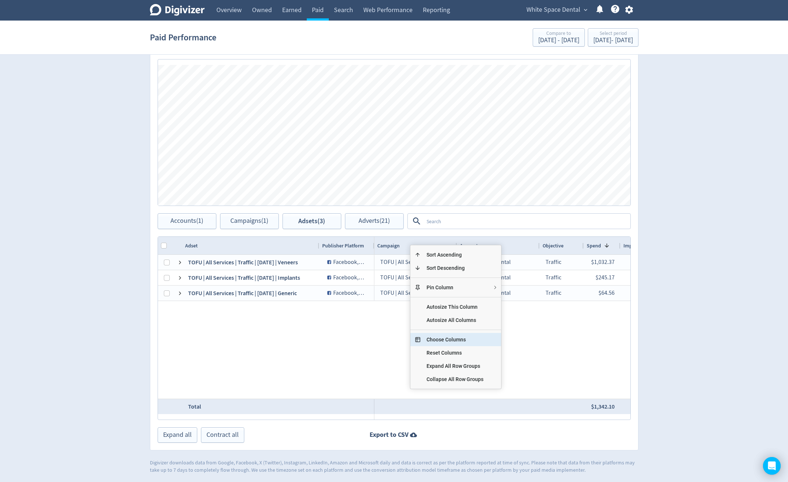
click at [451, 338] on span "Choose Columns" at bounding box center [455, 339] width 69 height 13
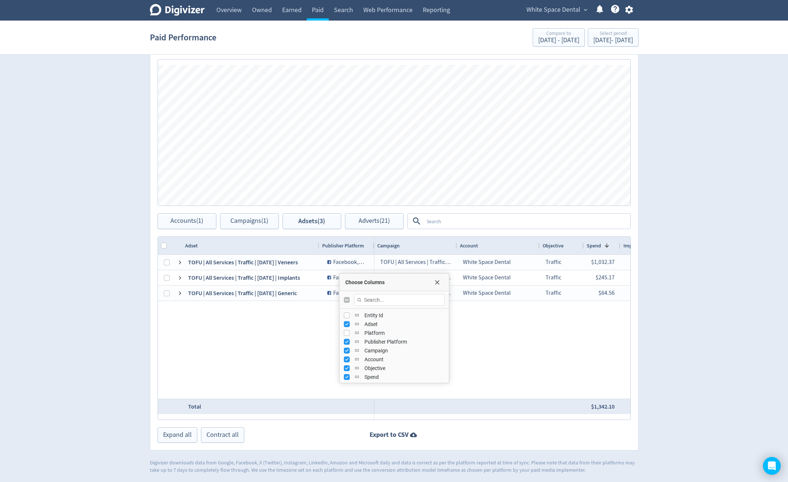
click at [344, 299] on input "Toggle All Columns Visibility" at bounding box center [347, 300] width 6 height 6
checkbox input "true"
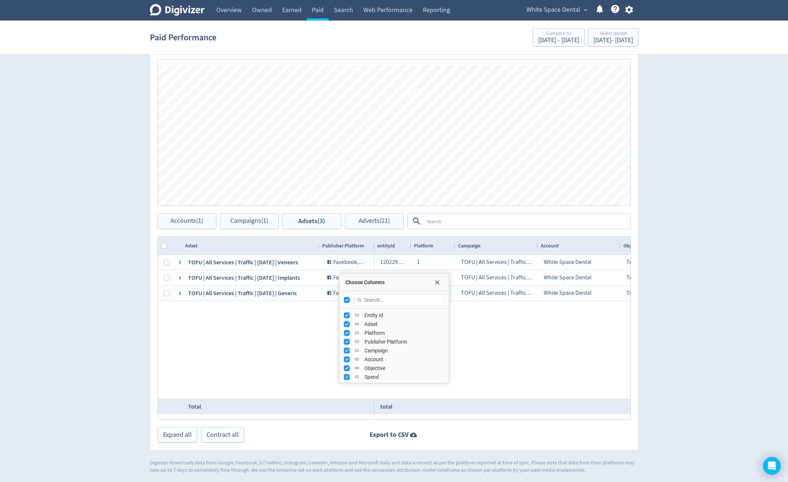
click at [347, 300] on input "Toggle All Columns Visibility" at bounding box center [347, 300] width 6 height 6
checkbox input "false"
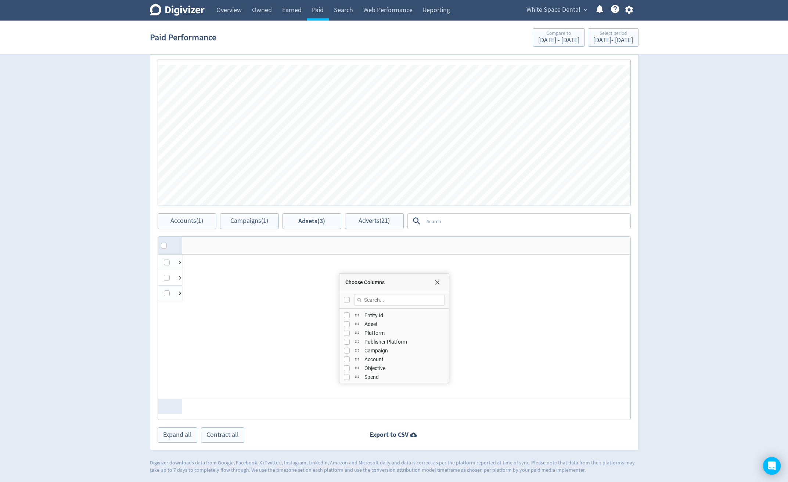
checkbox input "false"
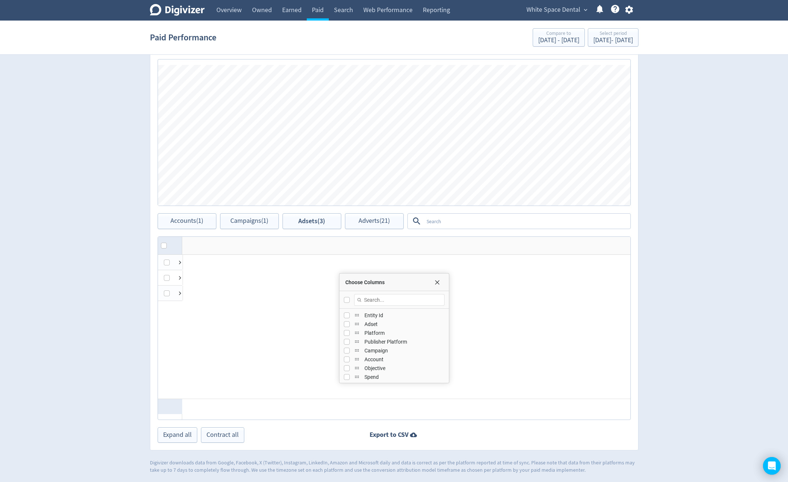
checkbox input "false"
click at [347, 324] on input "Press SPACE to toggle visibility (hidden)" at bounding box center [347, 324] width 6 height 6
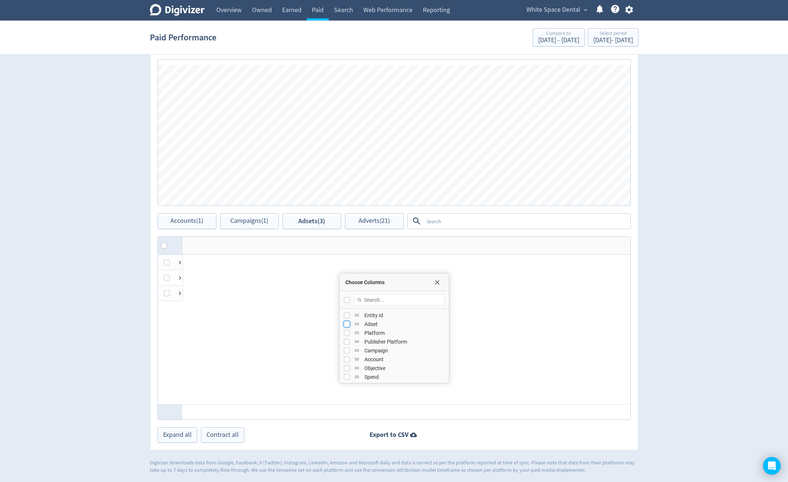
checkbox input "true"
checkbox input "false"
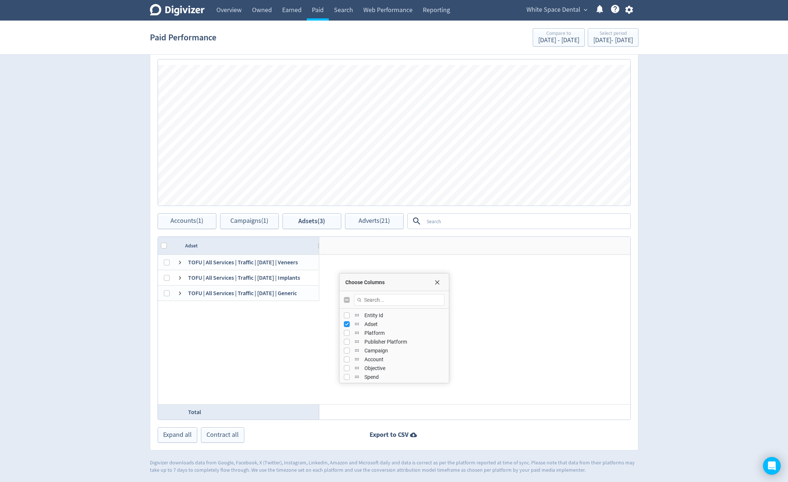
click at [345, 346] on div "Publisher Platform" at bounding box center [394, 342] width 101 height 9
drag, startPoint x: 346, startPoint y: 343, endPoint x: 374, endPoint y: 349, distance: 27.8
click at [347, 343] on input "Press SPACE to toggle visibility (hidden)" at bounding box center [347, 342] width 6 height 6
checkbox input "true"
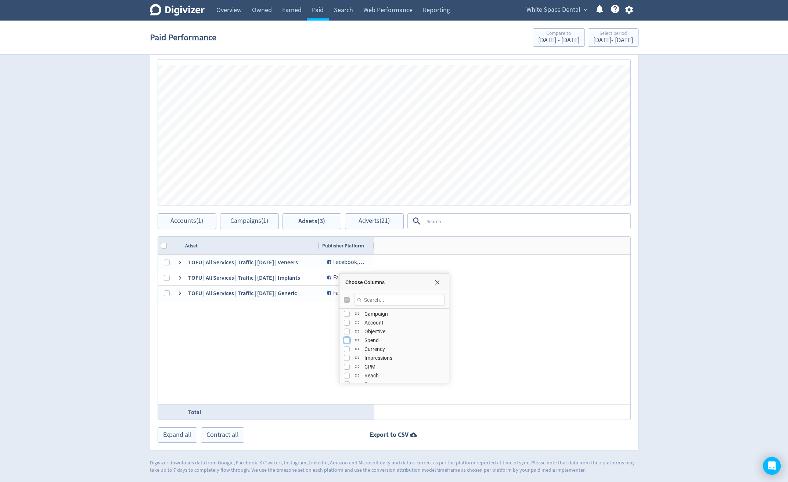
click at [345, 342] on input "Press SPACE to toggle visibility (hidden)" at bounding box center [347, 341] width 6 height 6
checkbox input "true"
click at [348, 321] on input "Press SPACE to toggle visibility (hidden)" at bounding box center [347, 321] width 6 height 6
checkbox input "true"
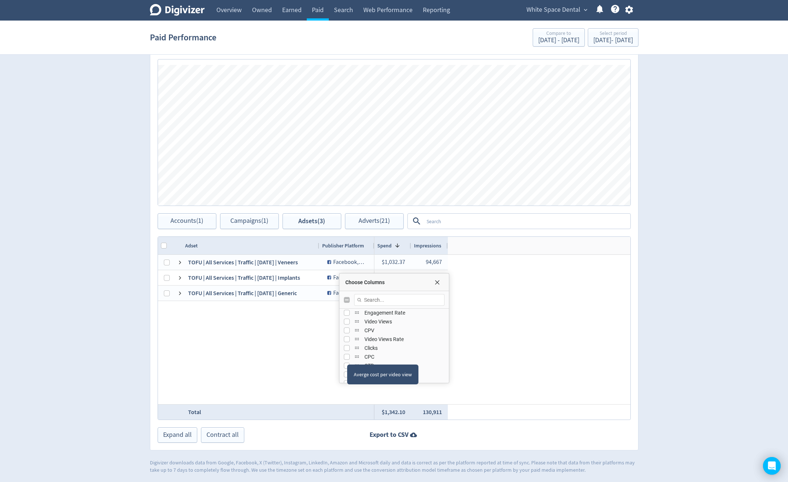
scroll to position [147, 0]
click at [347, 345] on input "Press SPACE to toggle visibility (hidden)" at bounding box center [347, 345] width 6 height 6
checkbox input "true"
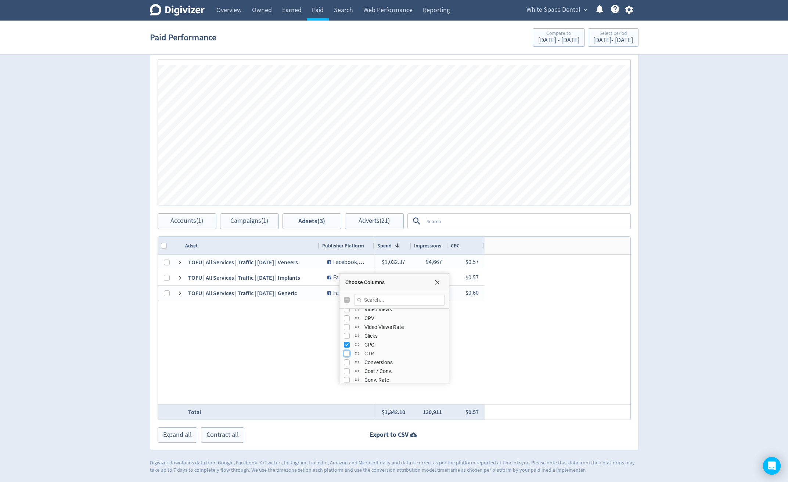
click at [348, 354] on input "Press SPACE to toggle visibility (hidden)" at bounding box center [347, 354] width 6 height 6
checkbox input "true"
click at [345, 364] on input "Press SPACE to toggle visibility (hidden)" at bounding box center [347, 363] width 6 height 6
checkbox input "true"
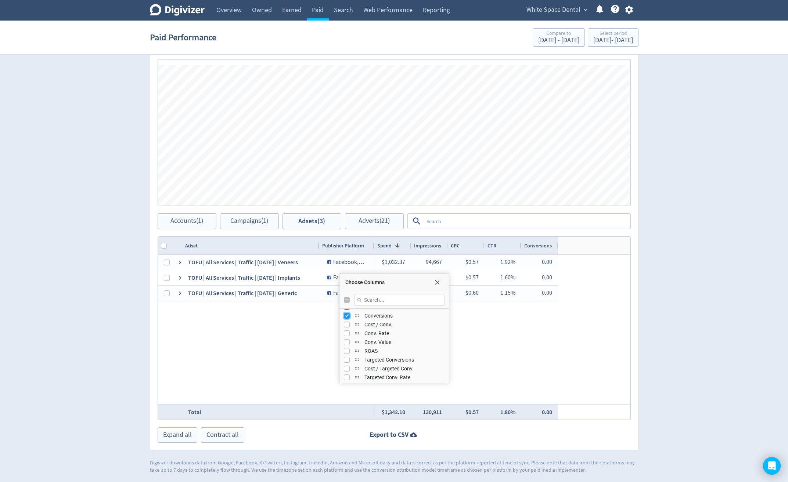
scroll to position [184, 0]
click at [346, 336] on input "Press SPACE to toggle visibility (hidden)" at bounding box center [347, 335] width 6 height 6
checkbox input "true"
click at [347, 344] on div "Average cost per conversion (total conversions)" at bounding box center [401, 356] width 110 height 26
click at [347, 343] on input "Press SPACE to toggle visibility (hidden)" at bounding box center [347, 343] width 6 height 6
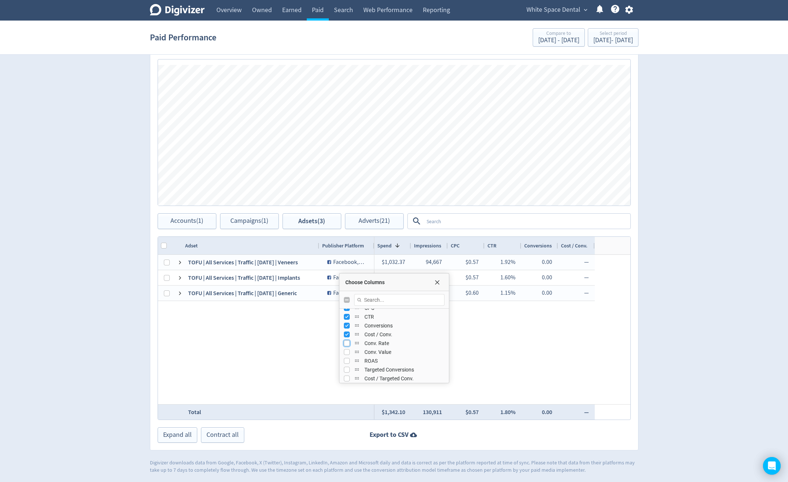
checkbox input "true"
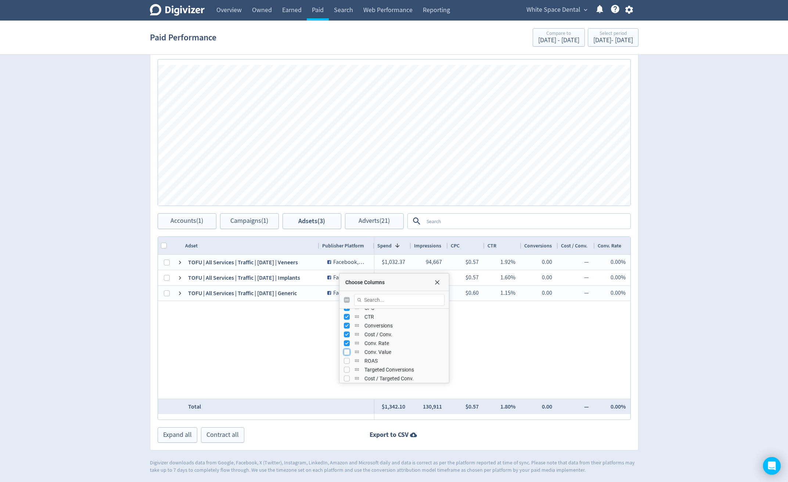
click at [345, 353] on input "Press SPACE to toggle visibility (hidden)" at bounding box center [347, 352] width 6 height 6
click at [345, 353] on input "Press SPACE to toggle visibility (visible)" at bounding box center [347, 352] width 6 height 6
checkbox input "false"
click at [349, 343] on input "Press SPACE to toggle visibility (visible)" at bounding box center [347, 343] width 6 height 6
checkbox input "false"
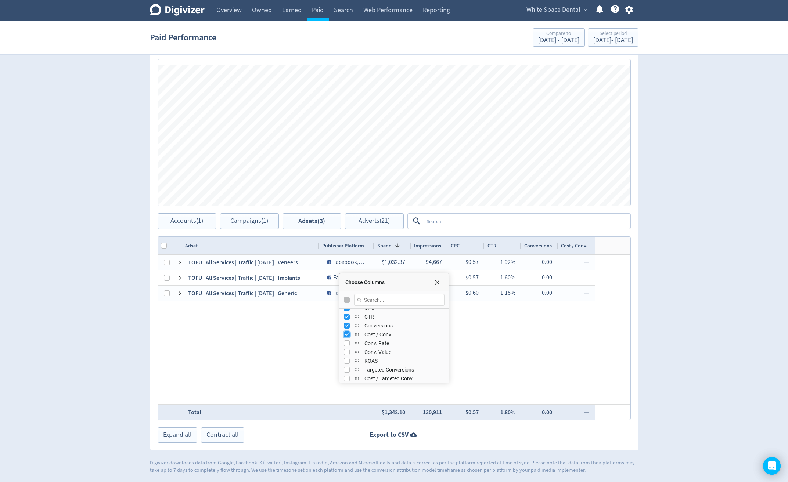
click at [349, 332] on input "Press SPACE to toggle visibility (visible)" at bounding box center [347, 335] width 6 height 6
checkbox input "false"
click at [349, 325] on input "Press SPACE to toggle visibility (visible)" at bounding box center [347, 326] width 6 height 6
checkbox input "false"
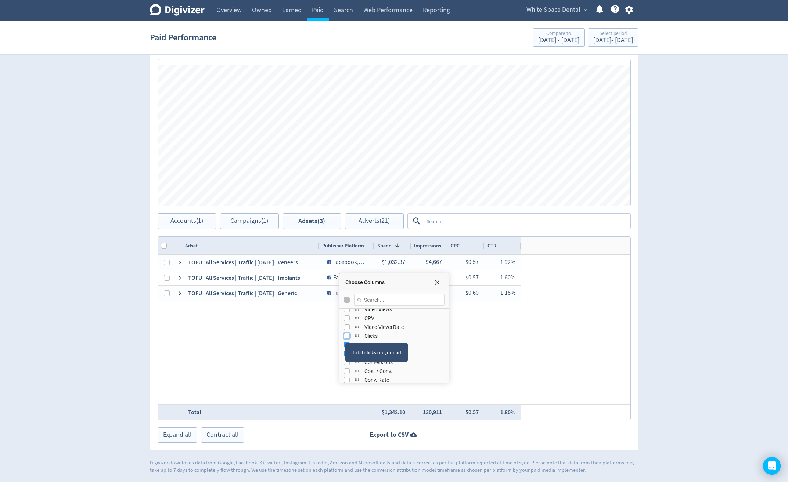
click at [346, 336] on input "Press SPACE to toggle visibility (hidden)" at bounding box center [347, 336] width 6 height 6
checkbox input "true"
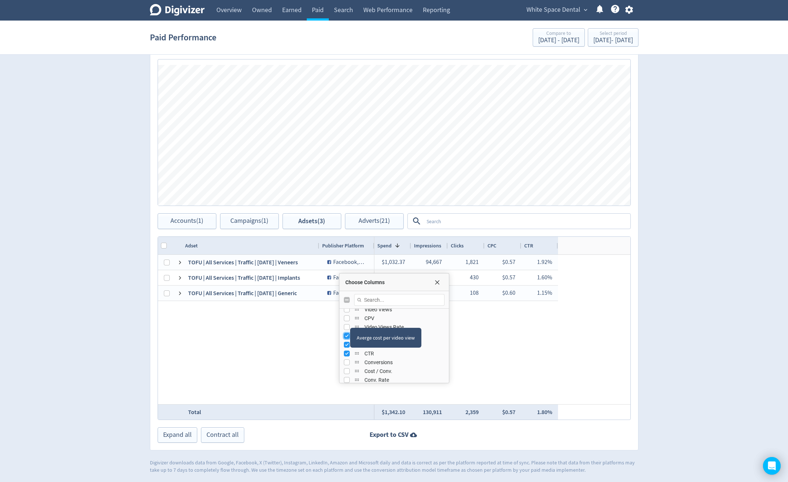
scroll to position [110, 0]
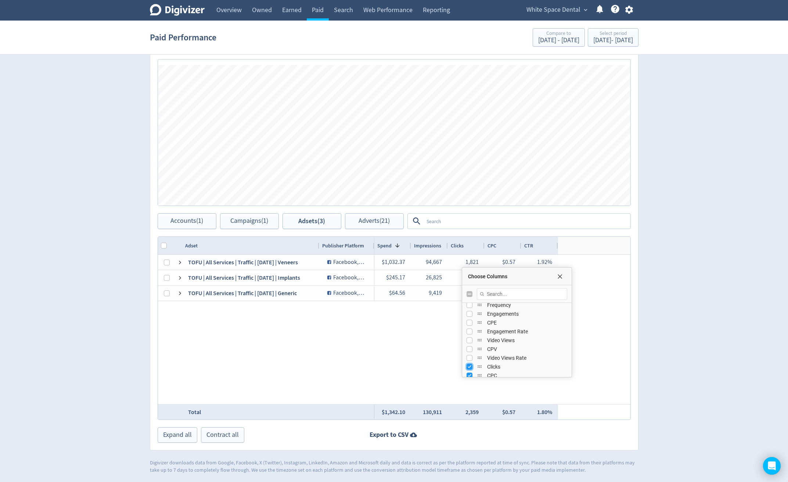
drag, startPoint x: 638, startPoint y: 297, endPoint x: 574, endPoint y: 277, distance: 66.8
click at [573, 272] on div "Entity Id Drag here to set column labels Adset" at bounding box center [394, 329] width 473 height 184
click at [472, 339] on input "Press SPACE to toggle visibility (hidden)" at bounding box center [471, 338] width 6 height 6
checkbox input "true"
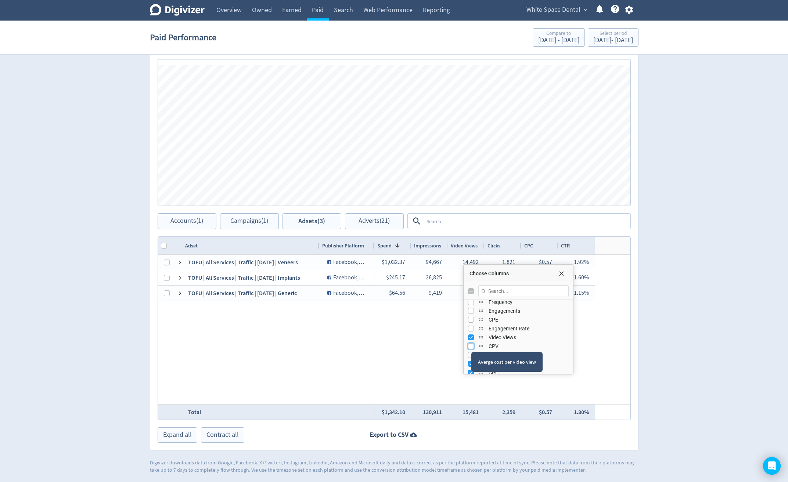
click at [471, 346] on input "Press SPACE to toggle visibility (hidden)" at bounding box center [471, 346] width 6 height 6
checkbox input "true"
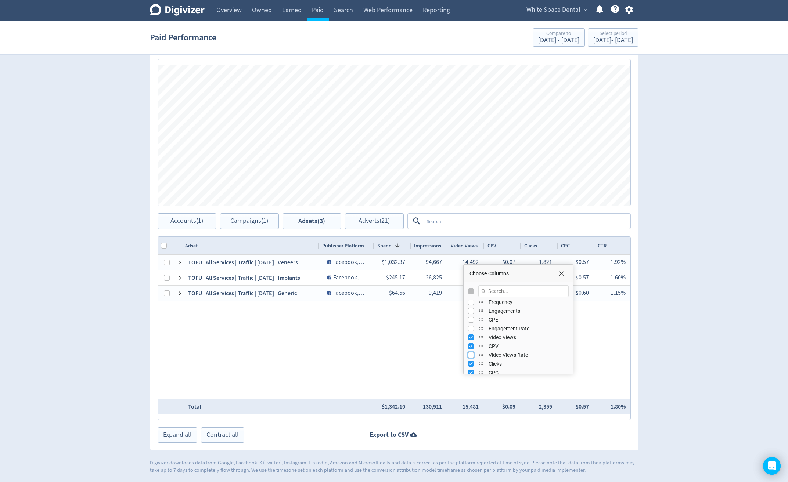
click at [469, 354] on input "Press SPACE to toggle visibility (hidden)" at bounding box center [471, 355] width 6 height 6
checkbox input "true"
click at [695, 321] on div "Digivizer Logo [PERSON_NAME] Logo Overview Owned Earned Paid Search Web Perform…" at bounding box center [394, 140] width 788 height 667
click at [563, 278] on div "Choose Columns" at bounding box center [518, 274] width 109 height 18
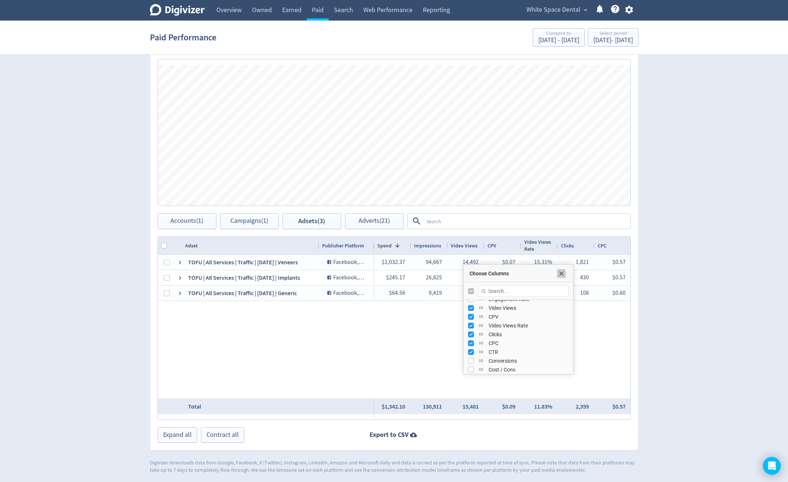
click at [560, 274] on span "Choose Columns" at bounding box center [561, 274] width 6 height 6
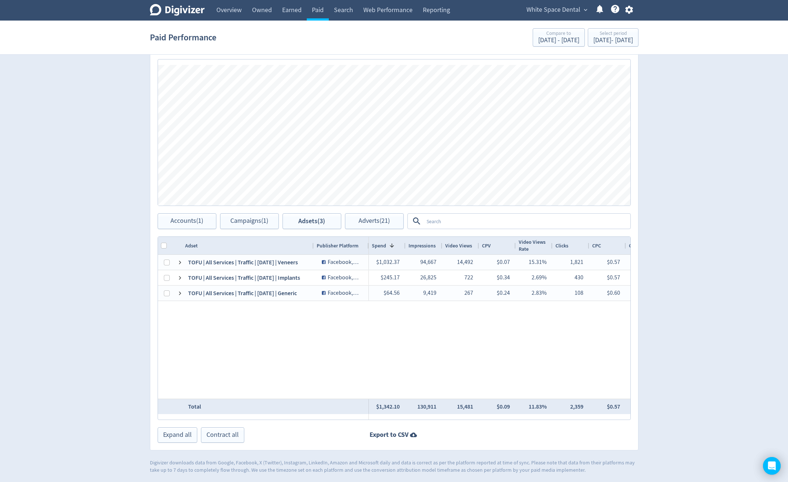
drag, startPoint x: 318, startPoint y: 245, endPoint x: 313, endPoint y: 244, distance: 5.6
click at [313, 244] on div at bounding box center [313, 246] width 3 height 18
drag, startPoint x: 336, startPoint y: 245, endPoint x: 328, endPoint y: 250, distance: 9.2
drag, startPoint x: 262, startPoint y: 244, endPoint x: 229, endPoint y: 251, distance: 33.9
click at [314, 246] on div at bounding box center [314, 246] width 3 height 18
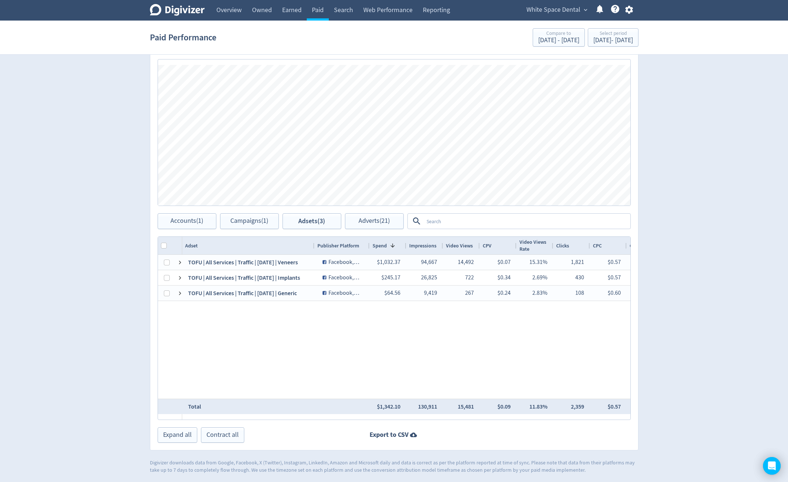
click at [313, 245] on div at bounding box center [314, 246] width 3 height 18
click at [314, 244] on div at bounding box center [314, 246] width 3 height 18
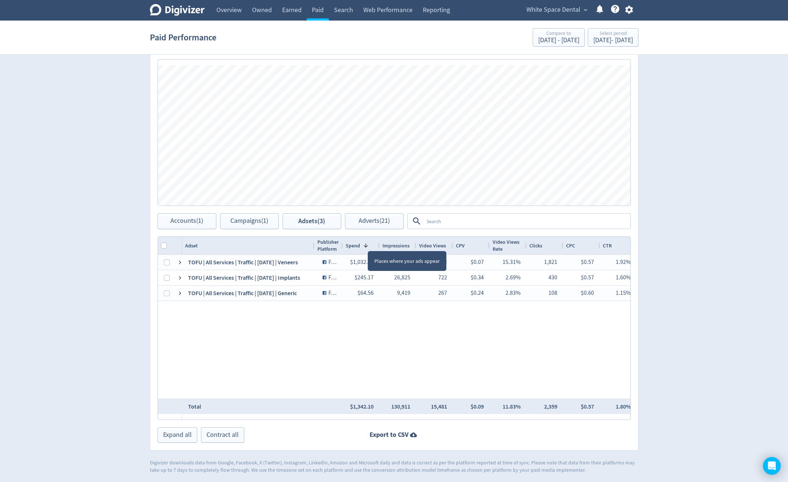
drag, startPoint x: 361, startPoint y: 244, endPoint x: 341, endPoint y: 245, distance: 19.9
click at [341, 245] on div at bounding box center [342, 246] width 3 height 18
click at [376, 250] on div at bounding box center [377, 246] width 3 height 18
click at [412, 249] on div "Impressions" at bounding box center [396, 246] width 37 height 18
drag, startPoint x: 413, startPoint y: 250, endPoint x: 410, endPoint y: 250, distance: 3.7
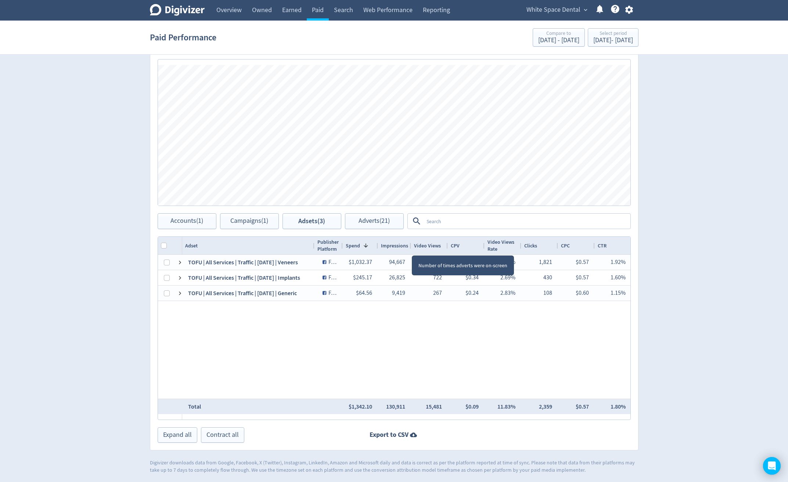
click at [410, 250] on div at bounding box center [410, 246] width 3 height 18
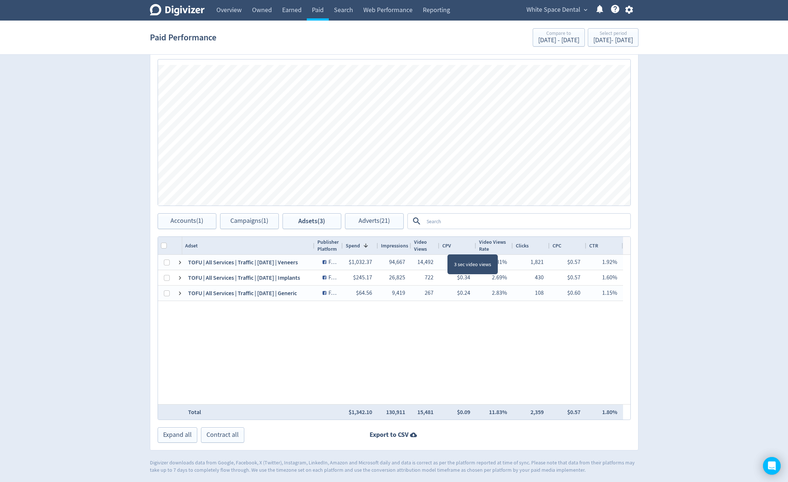
drag, startPoint x: 447, startPoint y: 248, endPoint x: 438, endPoint y: 250, distance: 8.7
click at [438, 250] on div at bounding box center [438, 246] width 3 height 18
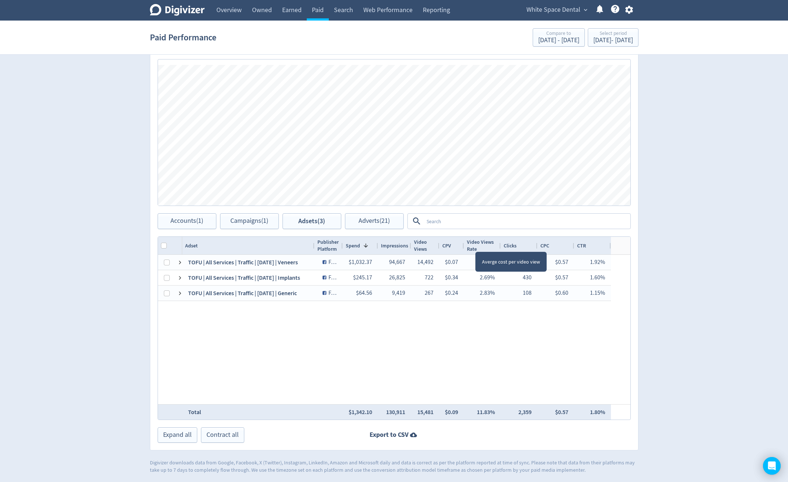
drag, startPoint x: 475, startPoint y: 245, endPoint x: 463, endPoint y: 246, distance: 12.1
click at [463, 246] on div at bounding box center [463, 246] width 3 height 18
drag, startPoint x: 498, startPoint y: 245, endPoint x: 491, endPoint y: 247, distance: 7.2
click at [492, 247] on div at bounding box center [493, 246] width 3 height 18
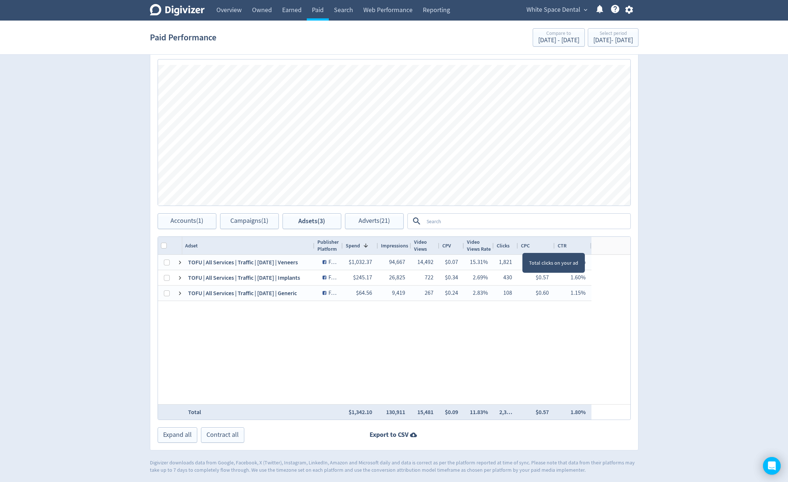
drag, startPoint x: 528, startPoint y: 246, endPoint x: 516, endPoint y: 247, distance: 12.5
click at [516, 247] on div at bounding box center [517, 246] width 3 height 18
click at [516, 248] on div at bounding box center [517, 246] width 3 height 18
drag, startPoint x: 553, startPoint y: 247, endPoint x: 541, endPoint y: 248, distance: 11.8
click at [541, 248] on div at bounding box center [542, 246] width 3 height 18
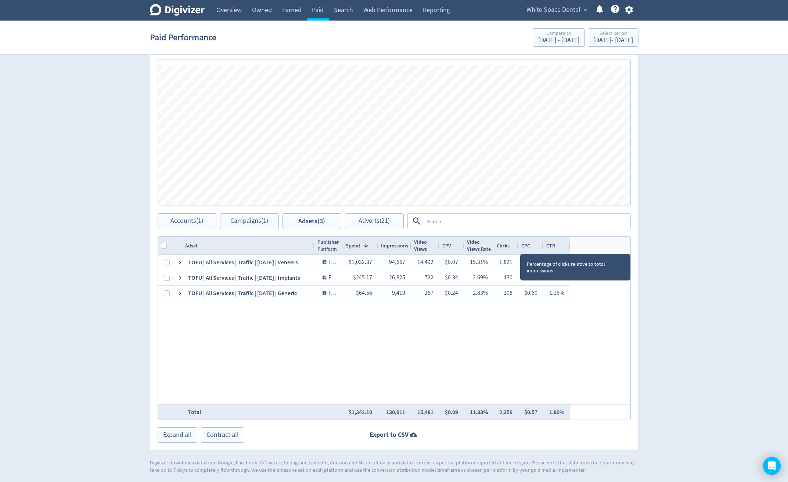
drag, startPoint x: 579, startPoint y: 248, endPoint x: 569, endPoint y: 246, distance: 10.1
click at [569, 246] on div at bounding box center [569, 246] width 3 height 18
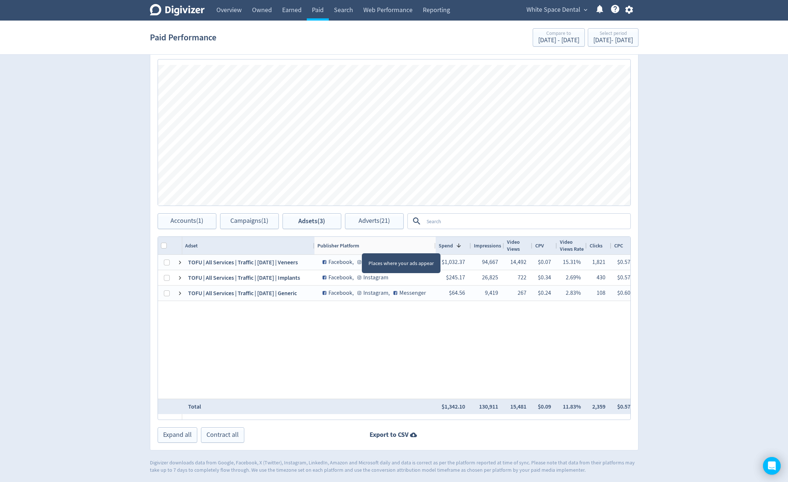
drag, startPoint x: 341, startPoint y: 243, endPoint x: 453, endPoint y: 277, distance: 116.5
click at [434, 249] on div at bounding box center [435, 246] width 3 height 18
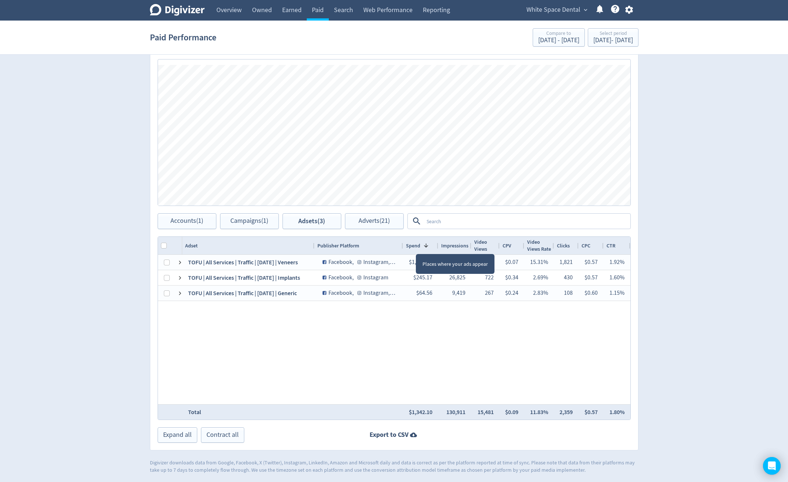
drag, startPoint x: 434, startPoint y: 246, endPoint x: 402, endPoint y: 249, distance: 32.5
click at [402, 249] on div at bounding box center [402, 246] width 3 height 18
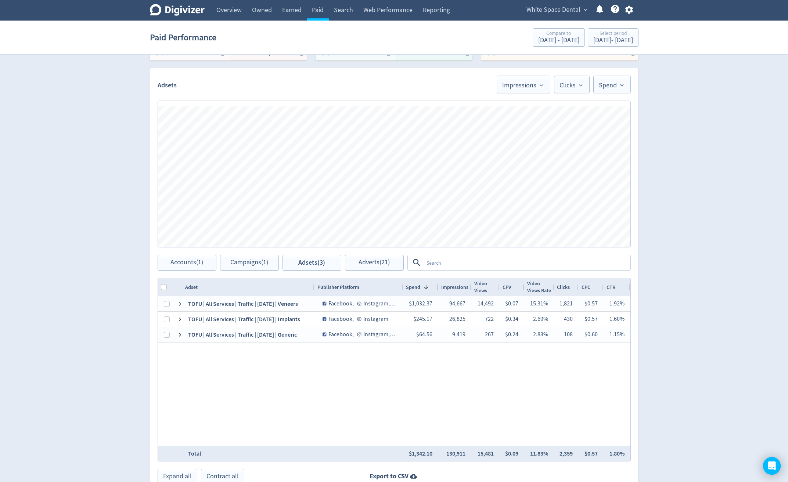
scroll to position [147, 0]
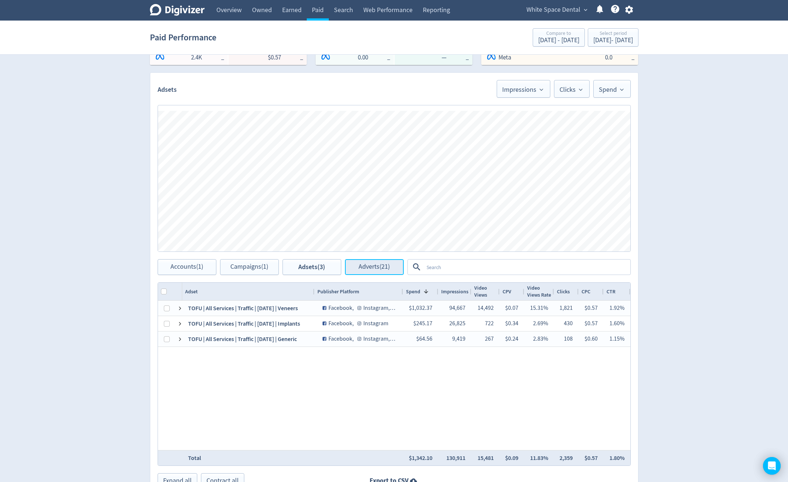
click at [371, 265] on span "Adverts (21)" at bounding box center [373, 267] width 31 height 7
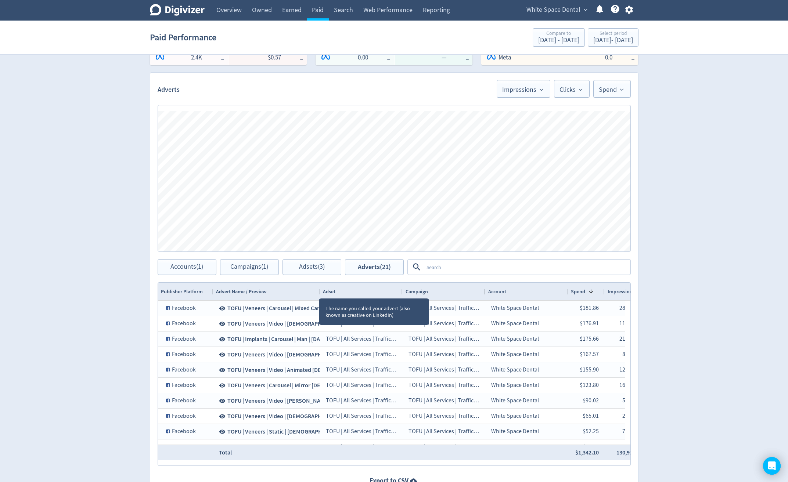
drag, startPoint x: 319, startPoint y: 292, endPoint x: 340, endPoint y: 482, distance: 191.1
click at [321, 292] on div at bounding box center [319, 292] width 3 height 18
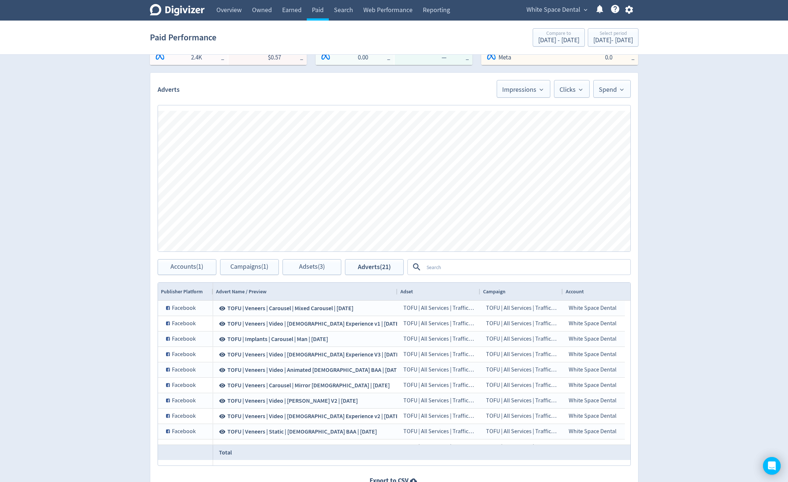
click at [733, 237] on div "Digivizer Logo [PERSON_NAME] Logo Overview Owned Earned Paid Search Web Perform…" at bounding box center [394, 186] width 788 height 666
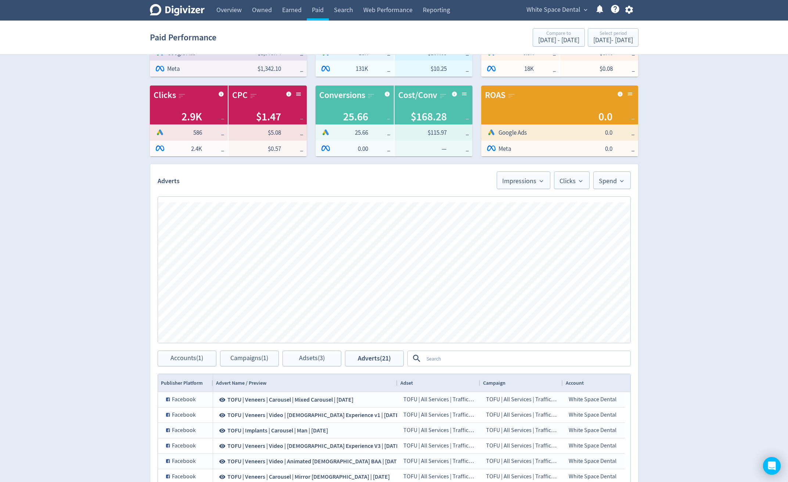
scroll to position [184, 0]
